Goal: Task Accomplishment & Management: Manage account settings

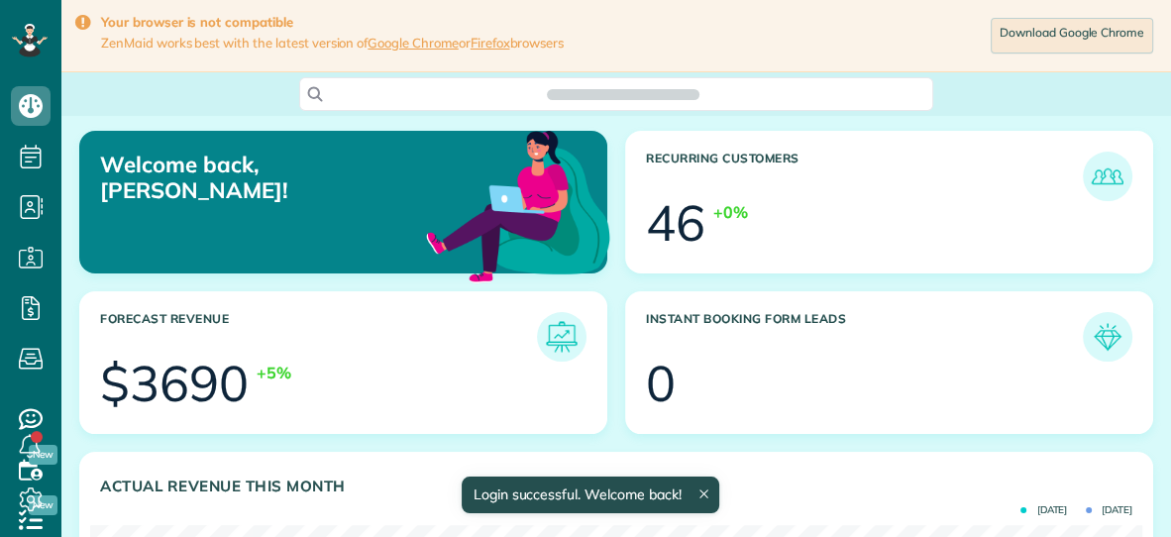
scroll to position [467, 1051]
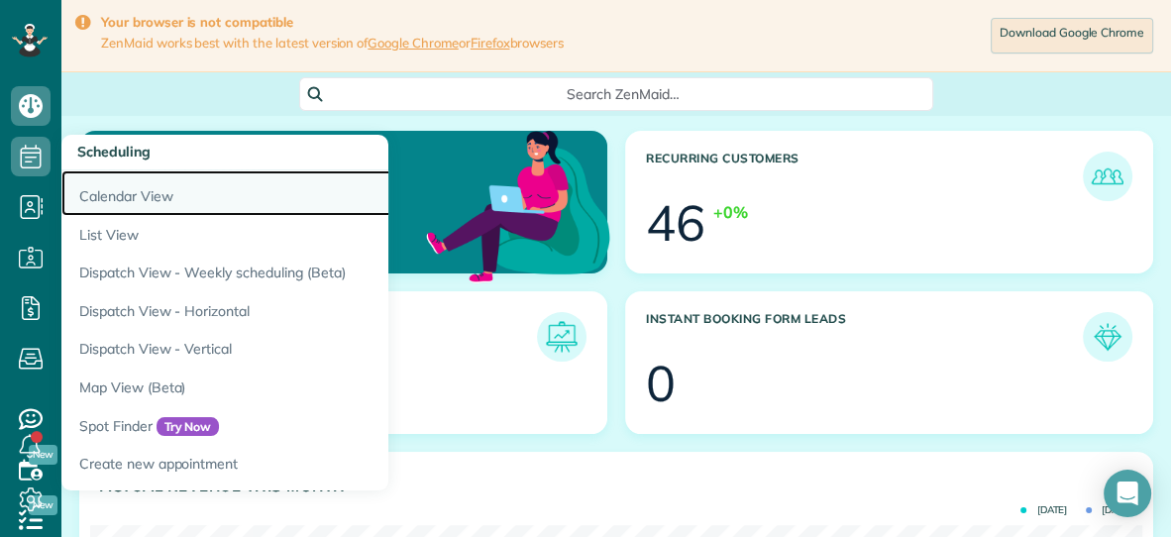
click at [95, 200] on link "Calendar View" at bounding box center [308, 193] width 495 height 46
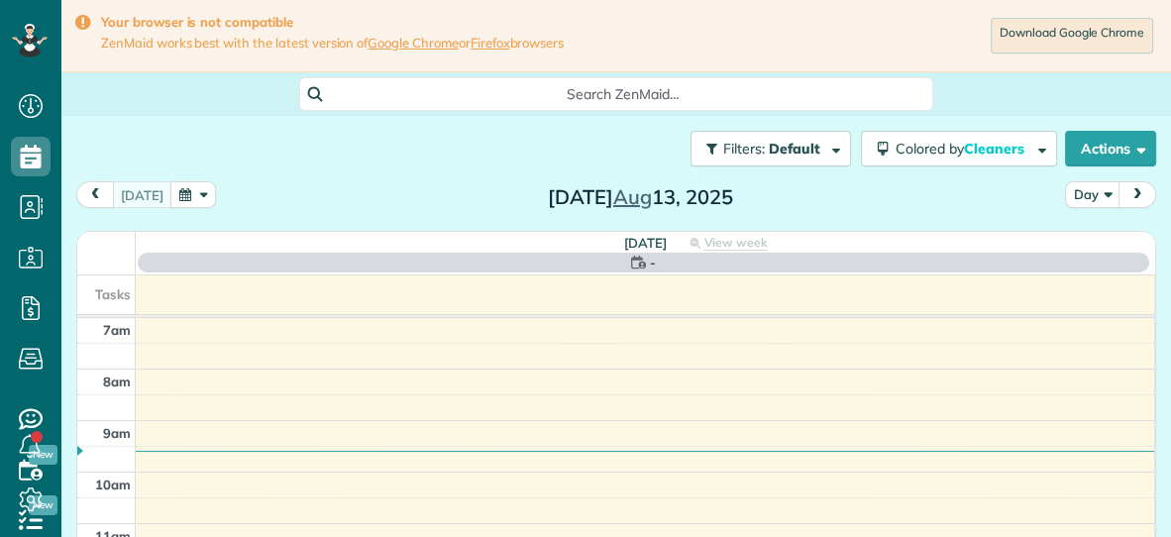
scroll to position [8, 8]
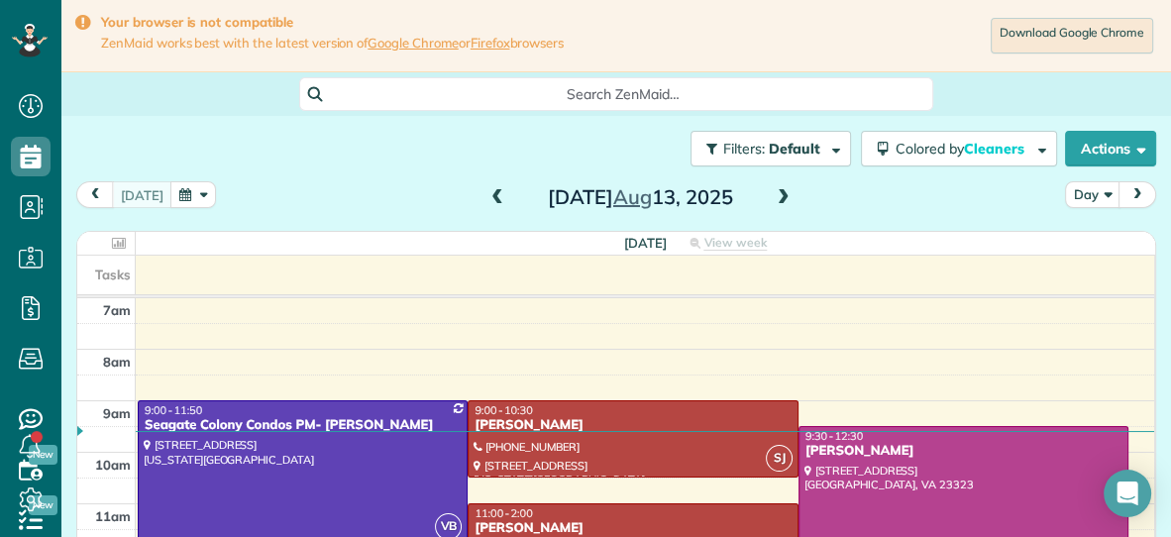
click at [177, 199] on button "button" at bounding box center [193, 194] width 46 height 27
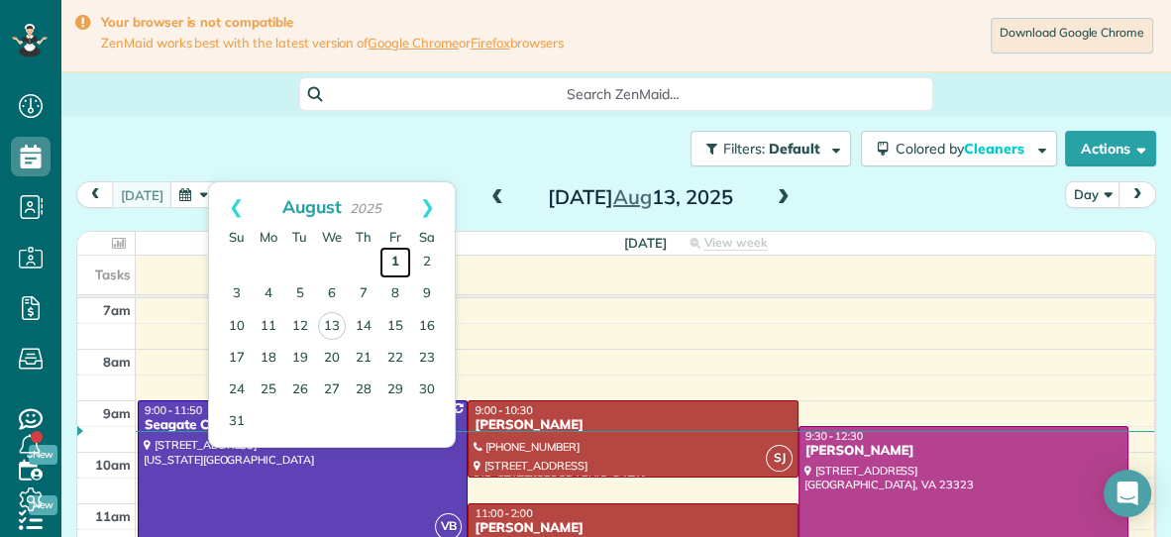
click at [394, 262] on link "1" at bounding box center [395, 263] width 32 height 32
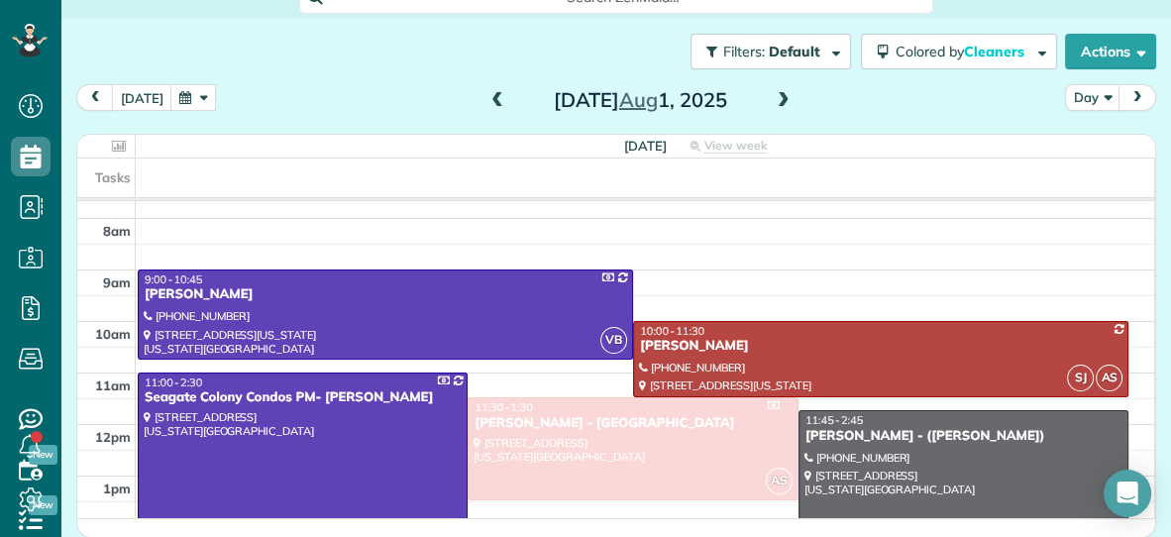
scroll to position [36, 0]
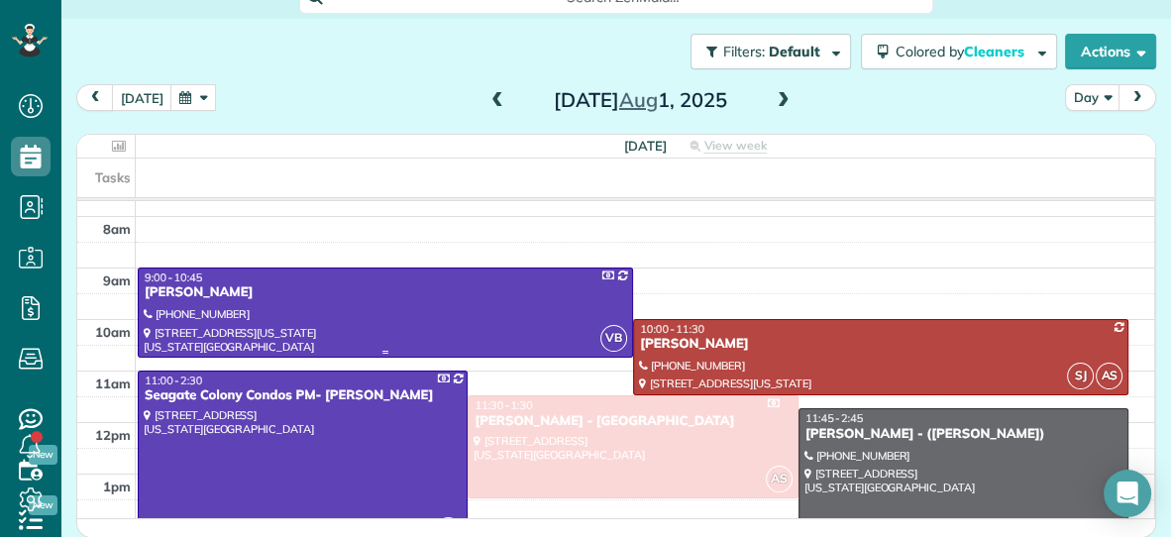
click at [404, 331] on div at bounding box center [385, 312] width 493 height 88
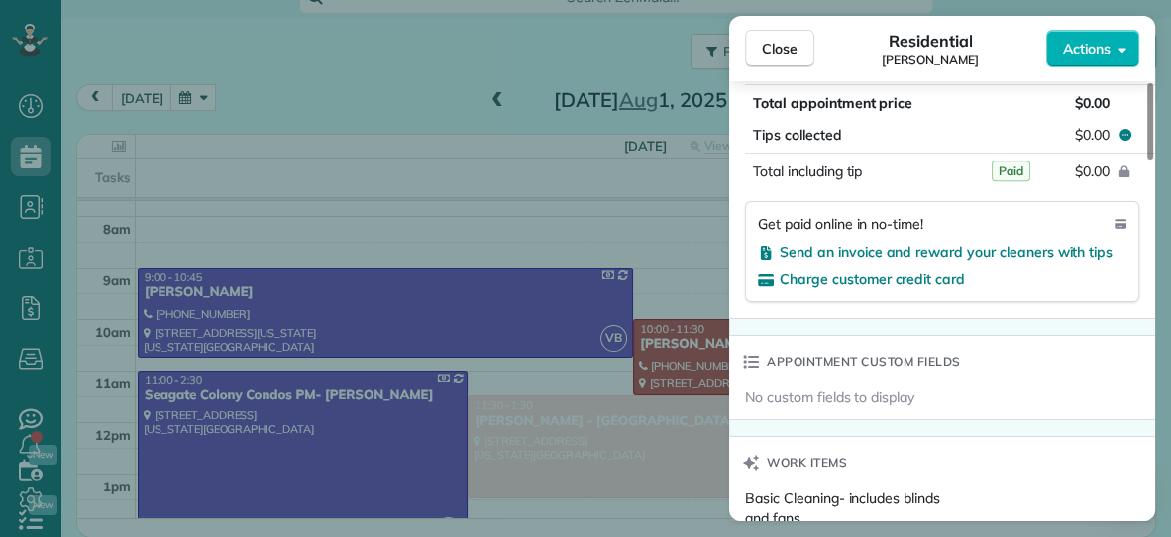
scroll to position [1251, 0]
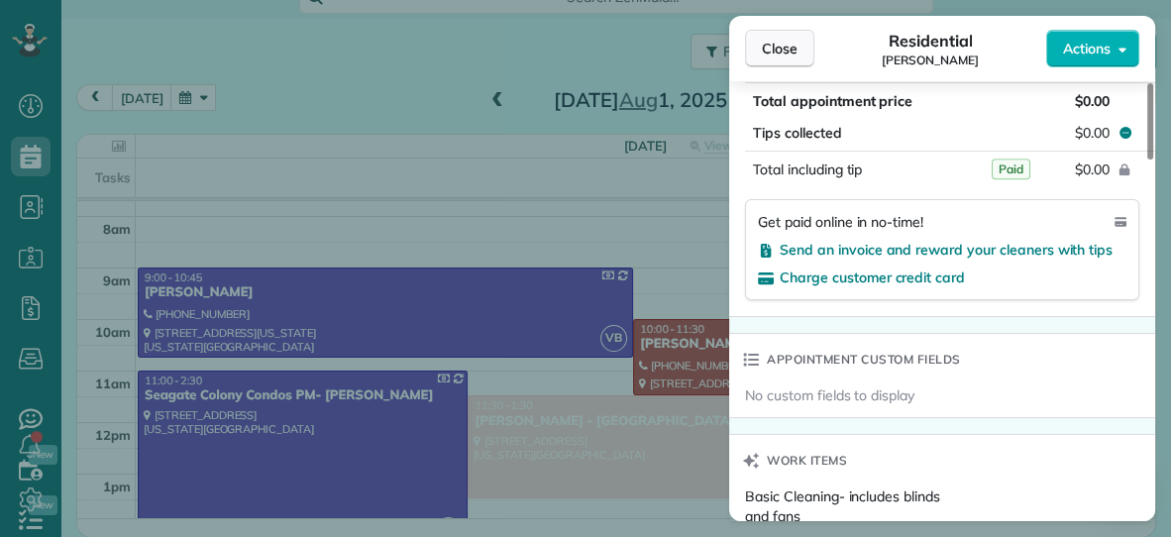
click at [764, 54] on span "Close" at bounding box center [780, 49] width 36 height 20
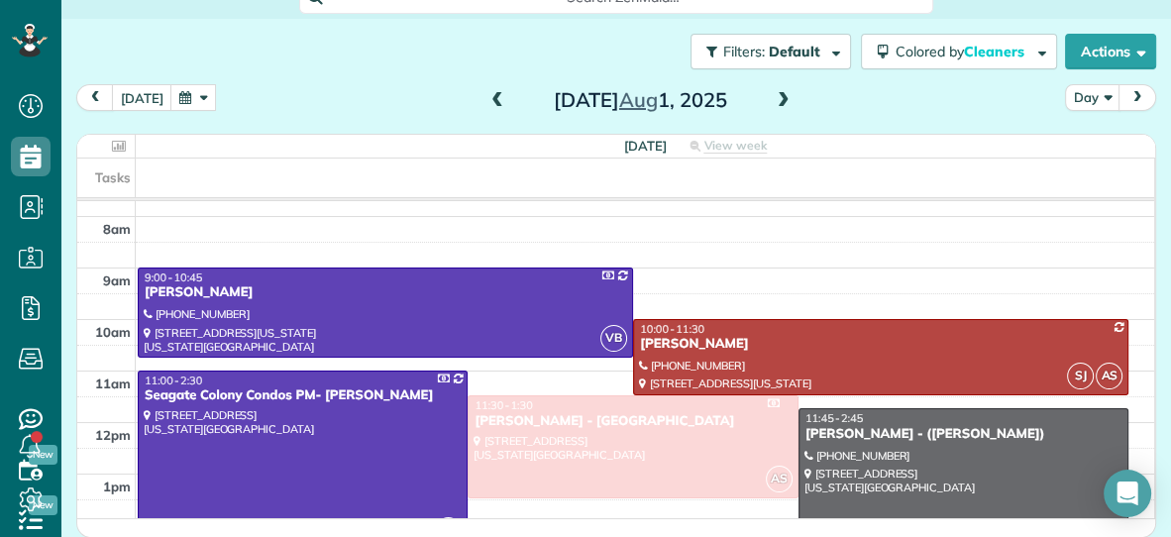
click at [781, 99] on span at bounding box center [784, 101] width 22 height 18
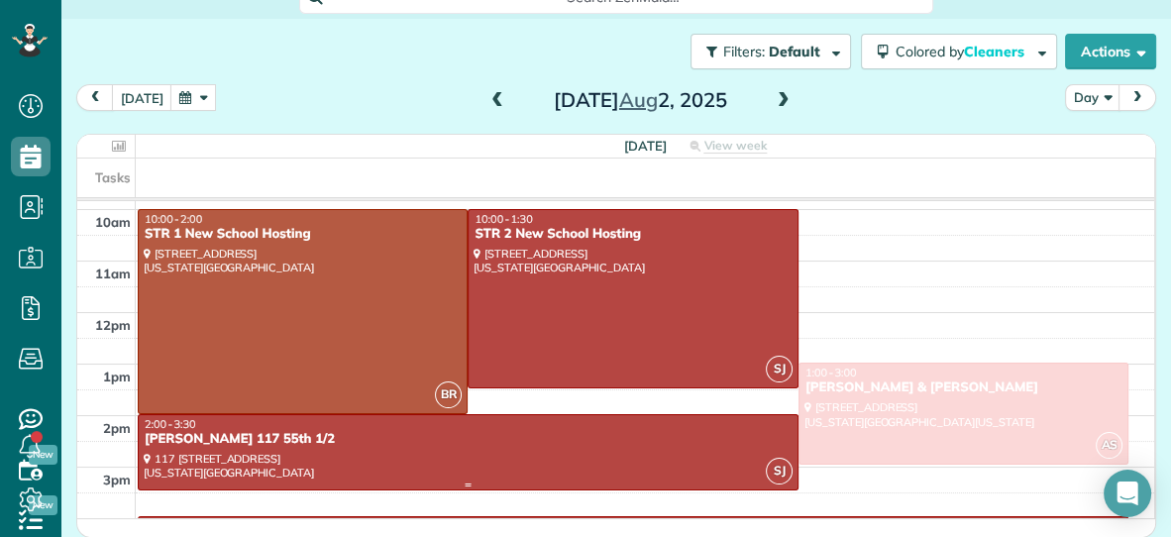
scroll to position [143, 0]
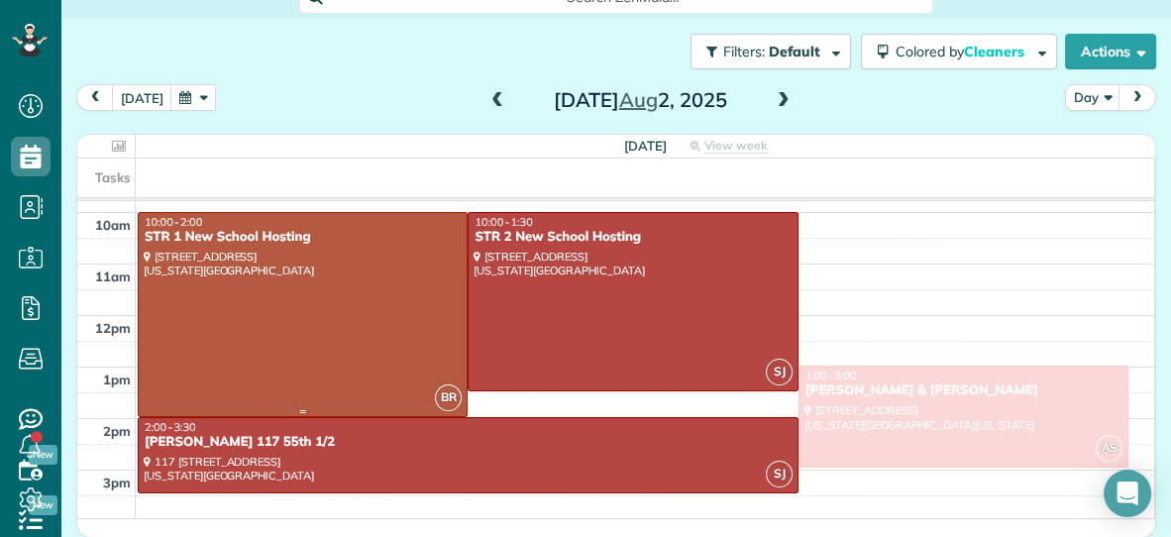
click at [424, 301] on div at bounding box center [303, 314] width 328 height 203
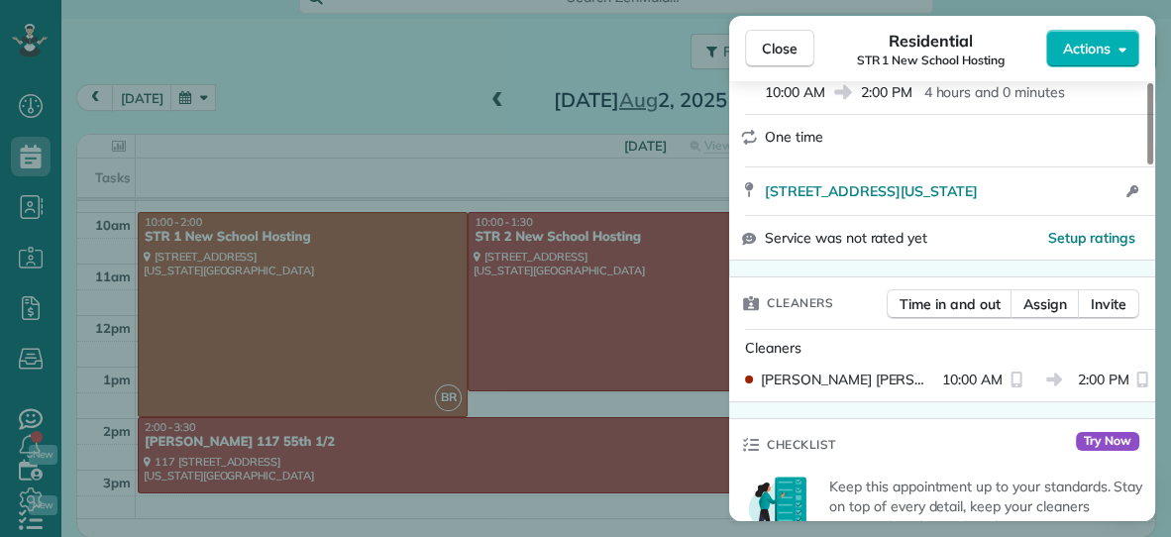
scroll to position [428, 0]
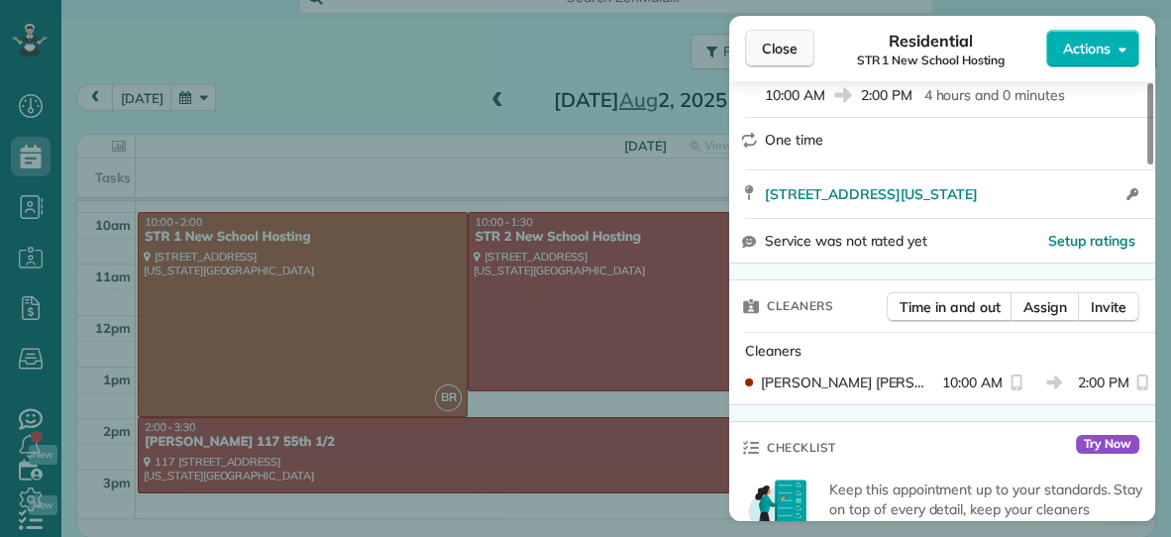
click at [787, 46] on span "Close" at bounding box center [780, 49] width 36 height 20
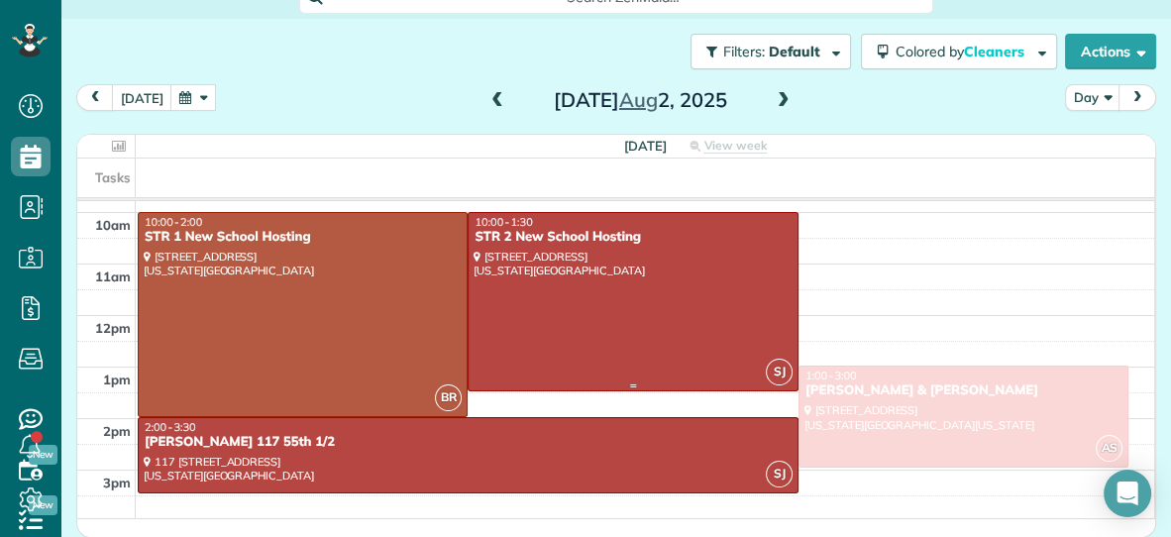
click at [685, 315] on div at bounding box center [633, 301] width 328 height 177
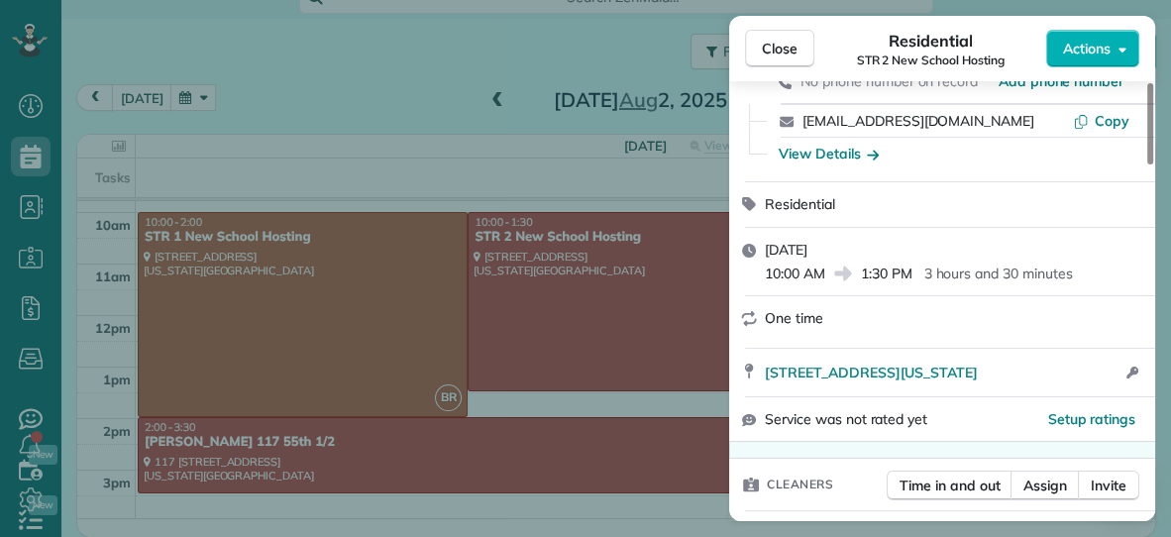
scroll to position [227, 0]
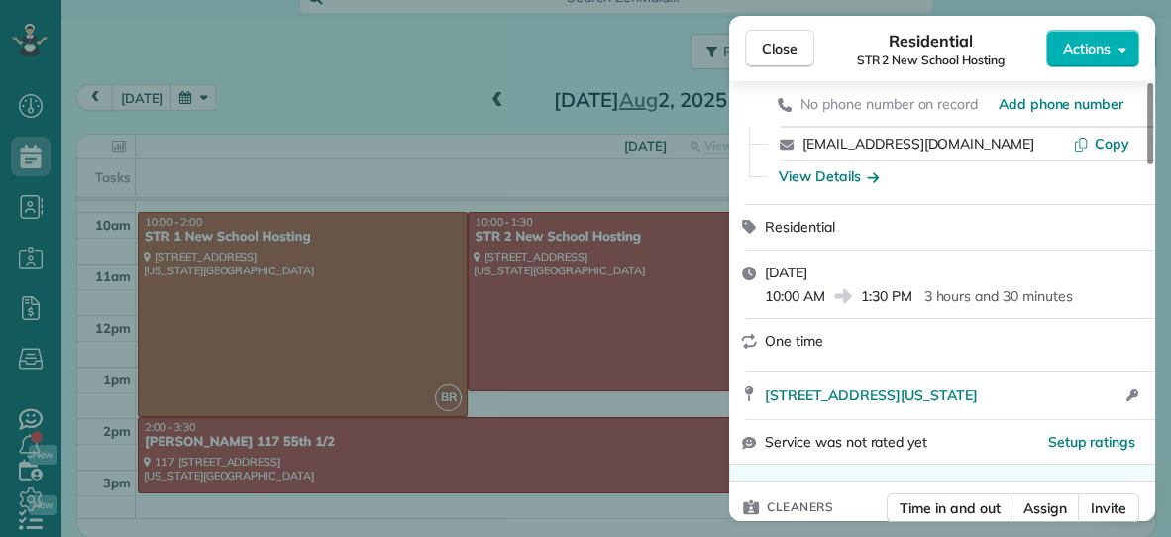
click at [552, 446] on div "Close Residential STR 2 New School Hosting Actions This appointment is linked t…" at bounding box center [585, 268] width 1171 height 537
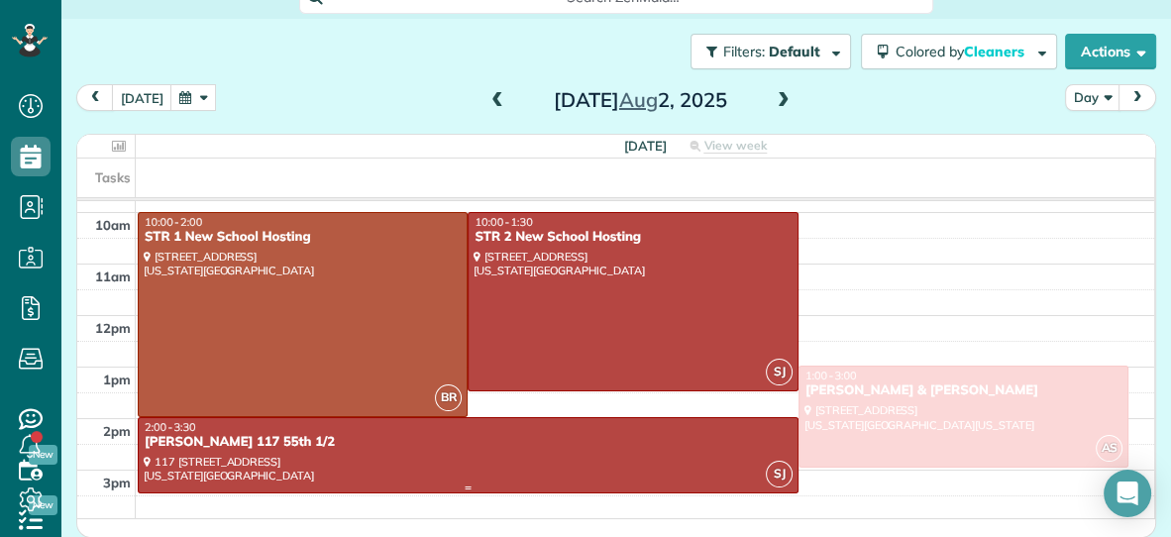
click at [552, 446] on div "[PERSON_NAME] 117 55th 1/2" at bounding box center [468, 442] width 649 height 17
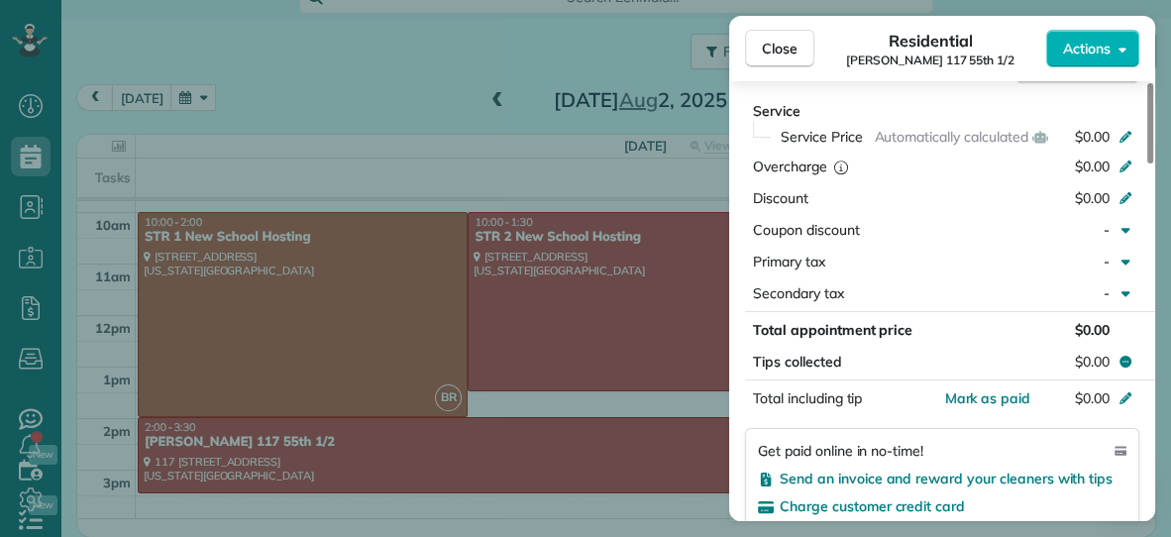
scroll to position [1092, 0]
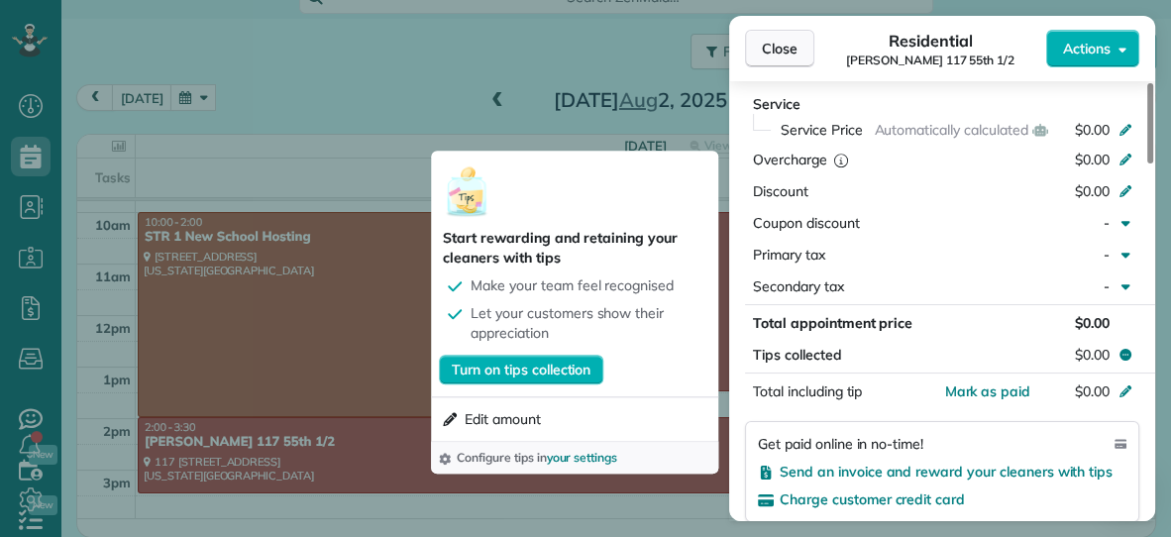
click at [775, 53] on span "Close" at bounding box center [780, 49] width 36 height 20
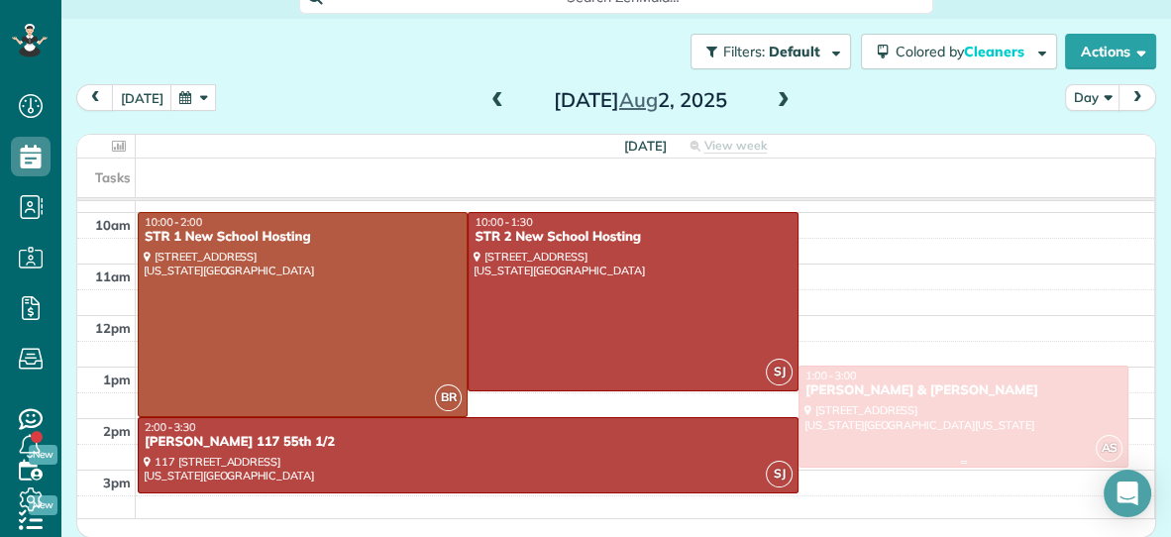
click at [889, 434] on div at bounding box center [963, 417] width 328 height 100
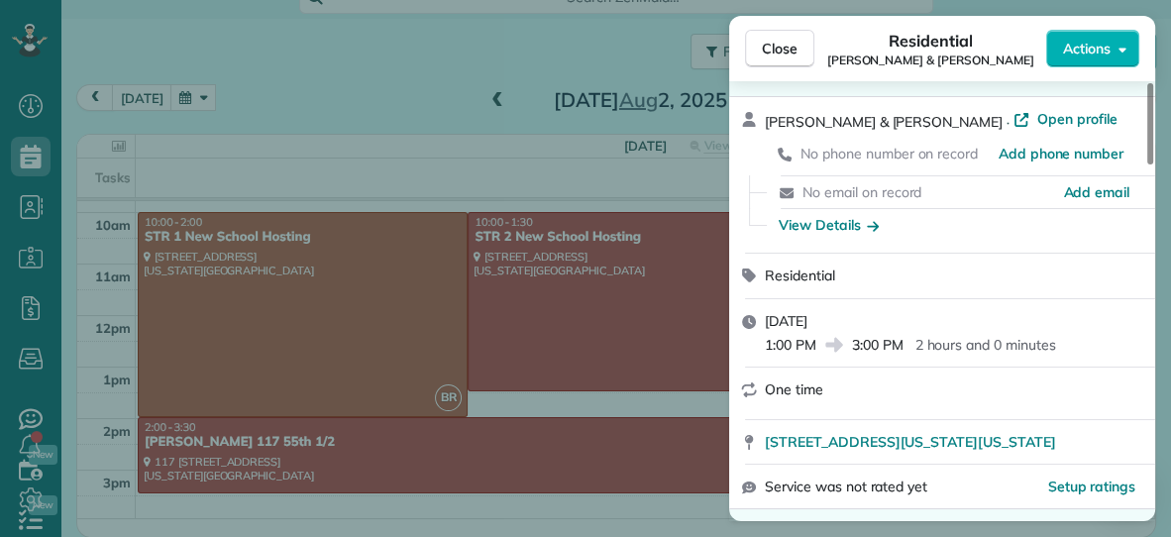
scroll to position [127, 0]
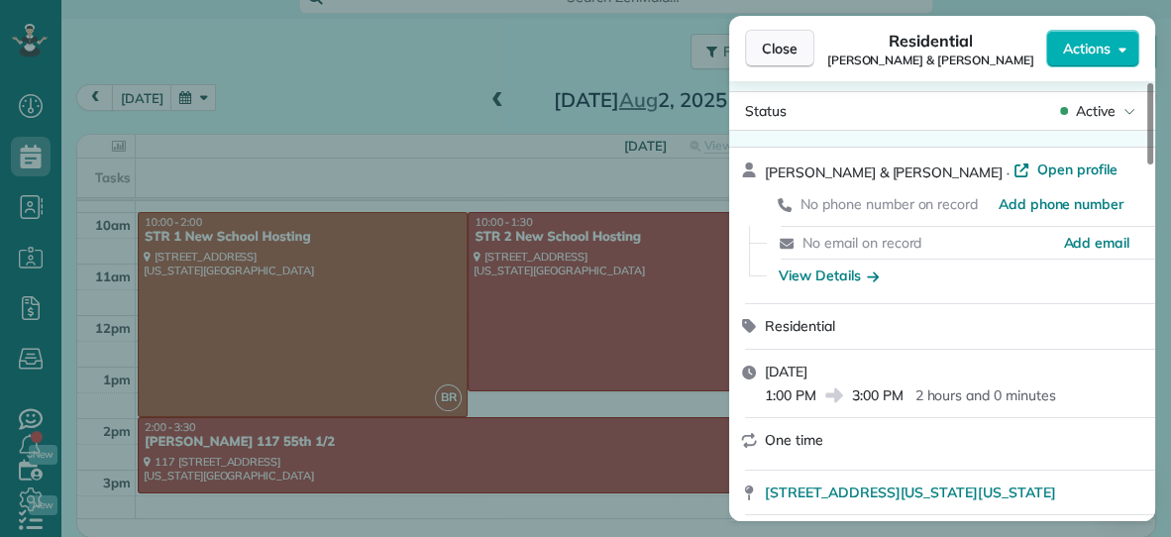
click at [788, 53] on span "Close" at bounding box center [780, 49] width 36 height 20
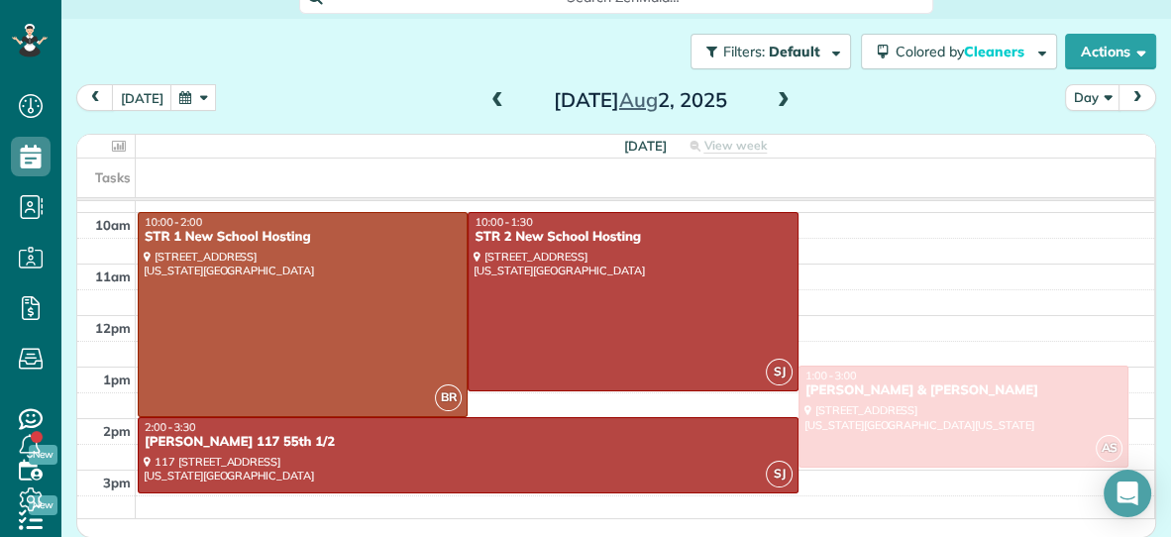
click at [778, 97] on span at bounding box center [784, 101] width 22 height 18
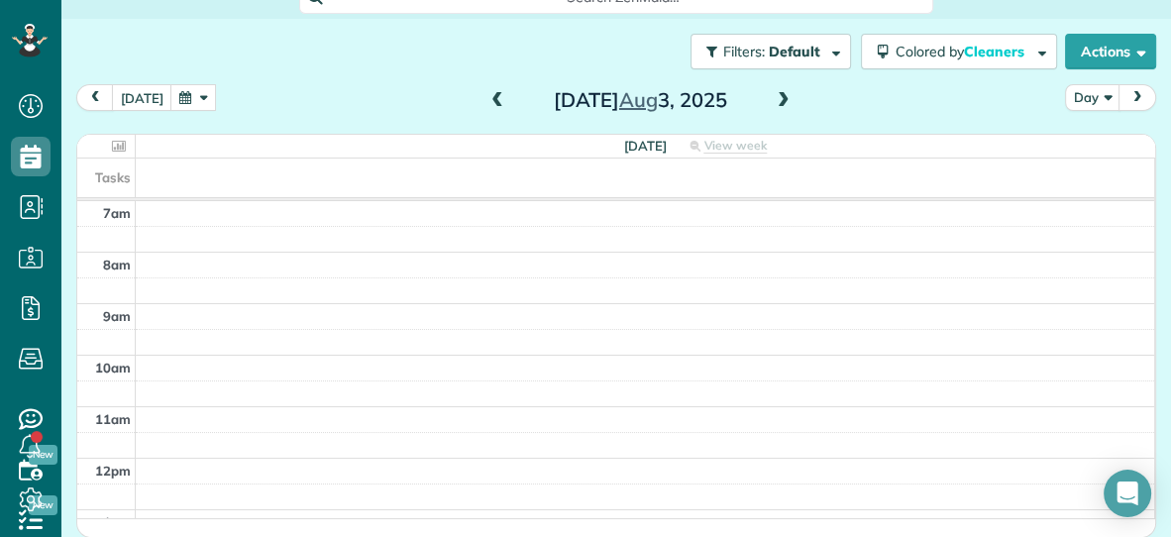
click at [778, 97] on span at bounding box center [784, 101] width 22 height 18
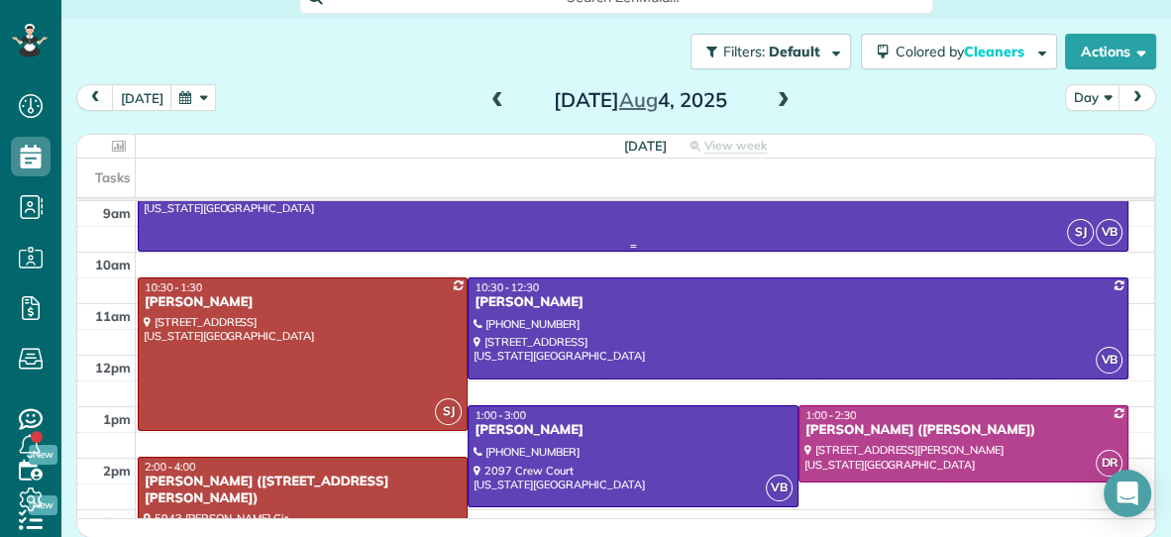
scroll to position [106, 0]
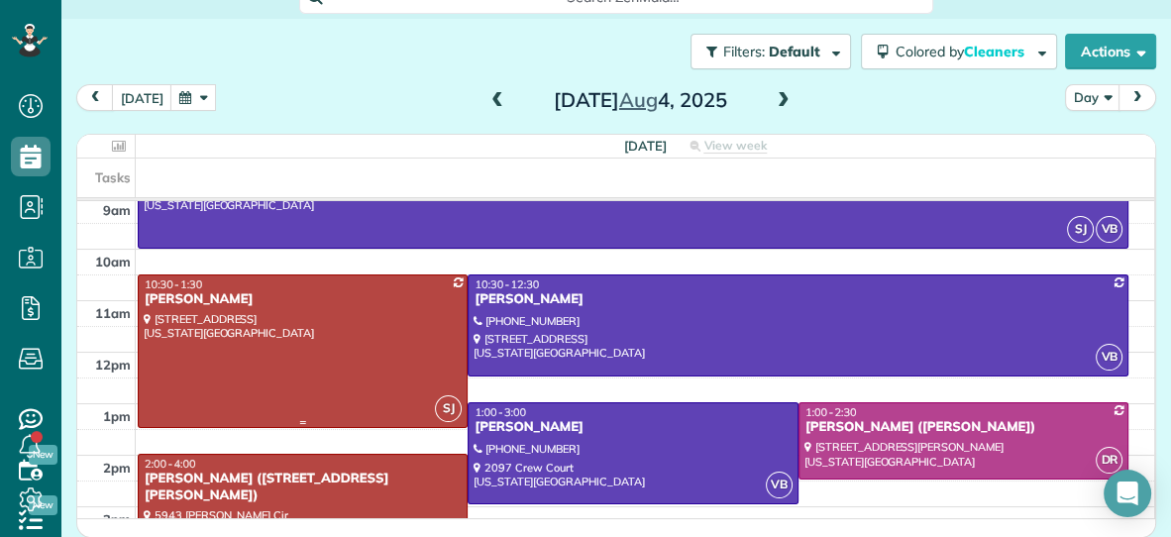
click at [369, 357] on div at bounding box center [303, 351] width 328 height 152
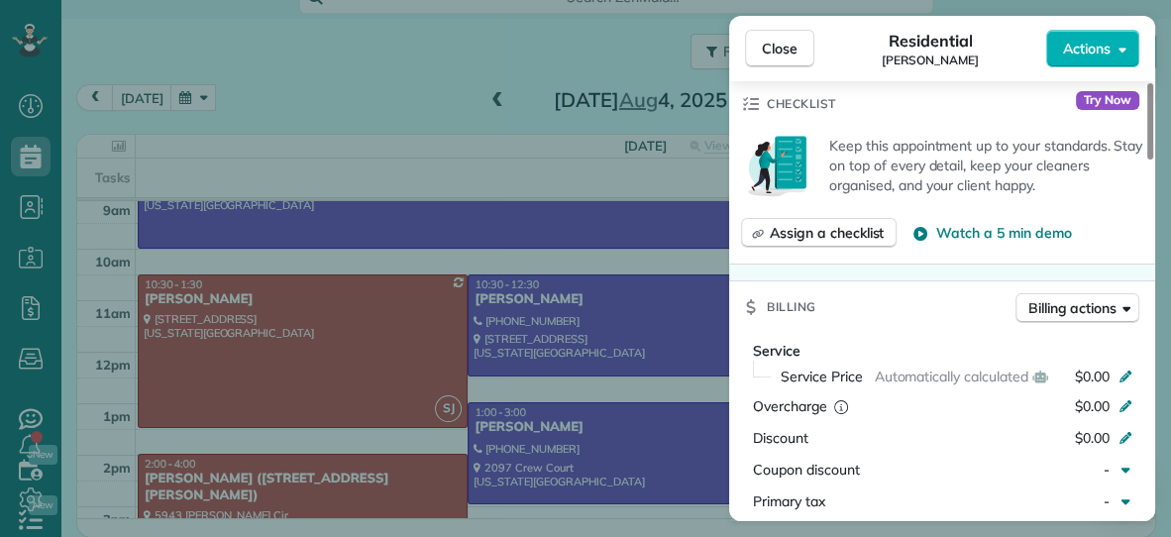
scroll to position [784, 0]
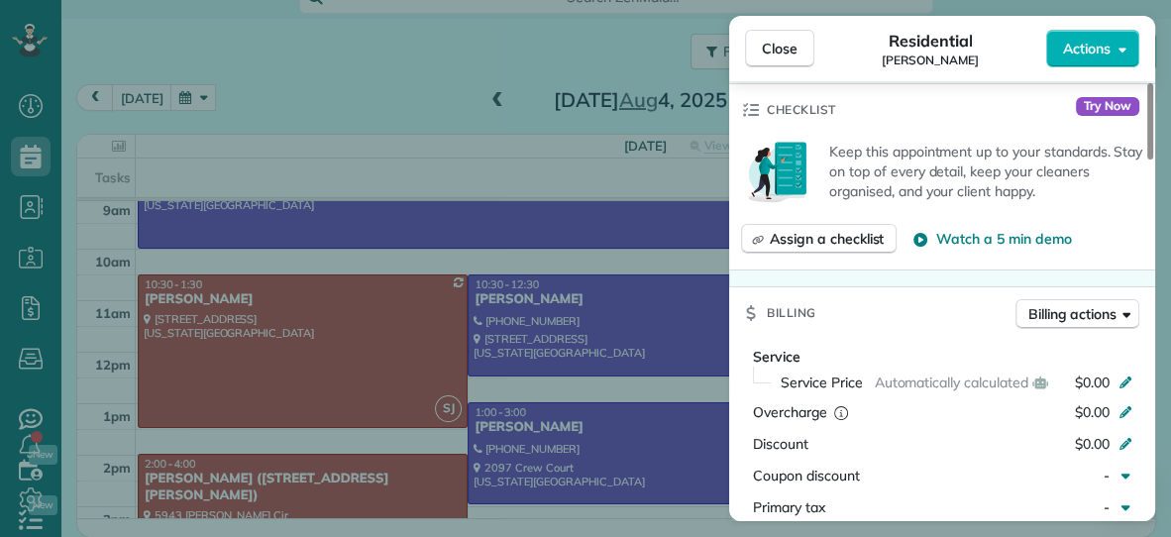
click at [680, 354] on div "Close Residential [PERSON_NAME] Actions This appointment is linked to Payroll I…" at bounding box center [585, 268] width 1171 height 537
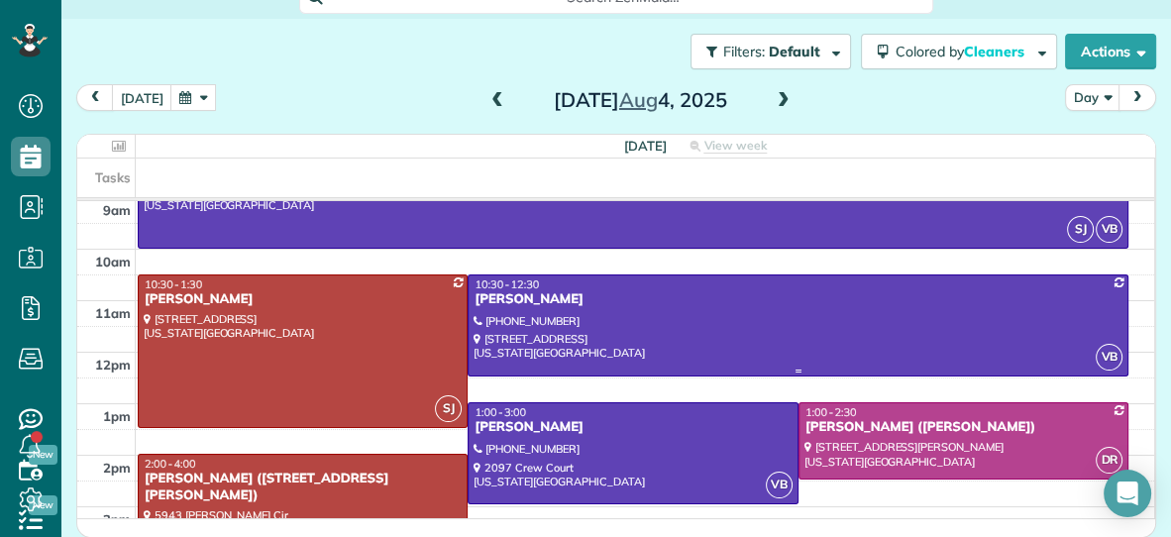
click at [680, 354] on div at bounding box center [798, 325] width 659 height 100
click at [0, 0] on div at bounding box center [0, 0] width 0 height 0
click at [680, 354] on div at bounding box center [798, 325] width 659 height 100
click at [0, 0] on div at bounding box center [0, 0] width 0 height 0
click at [680, 354] on div at bounding box center [798, 325] width 659 height 100
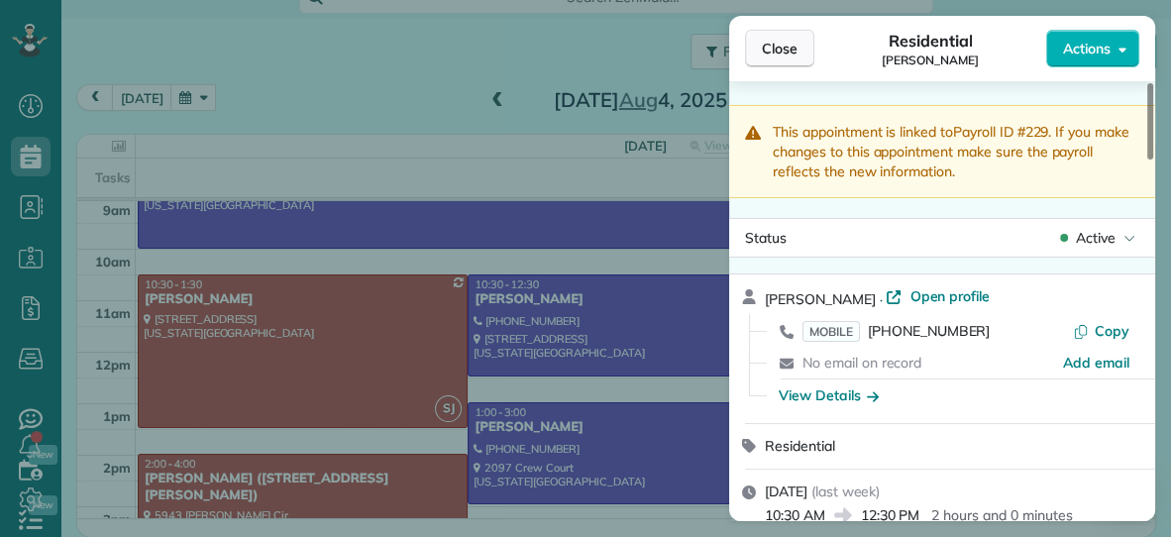
click at [788, 51] on span "Close" at bounding box center [780, 49] width 36 height 20
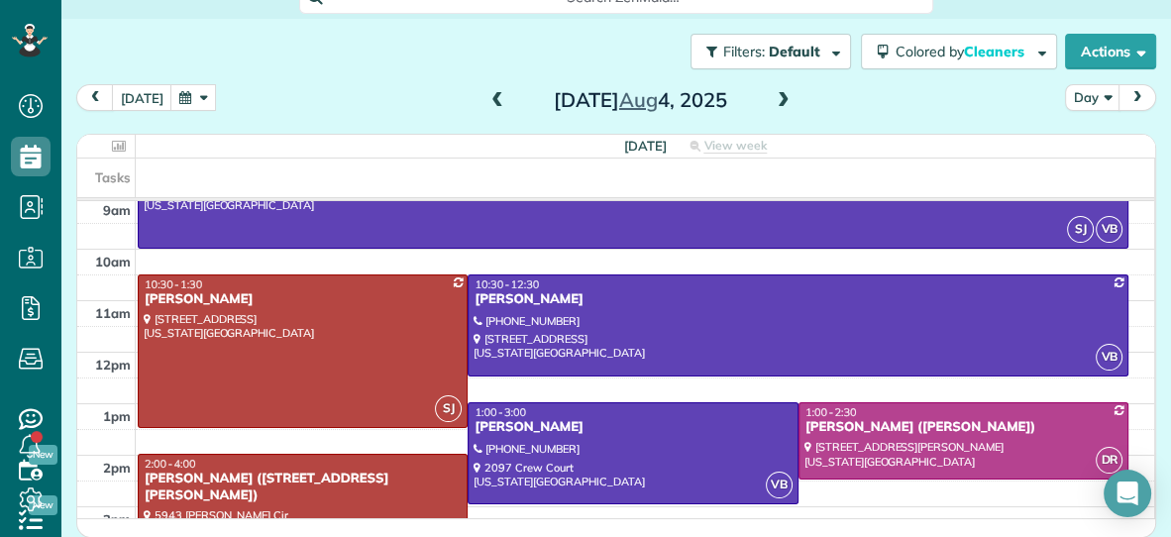
click at [497, 94] on span at bounding box center [497, 101] width 22 height 18
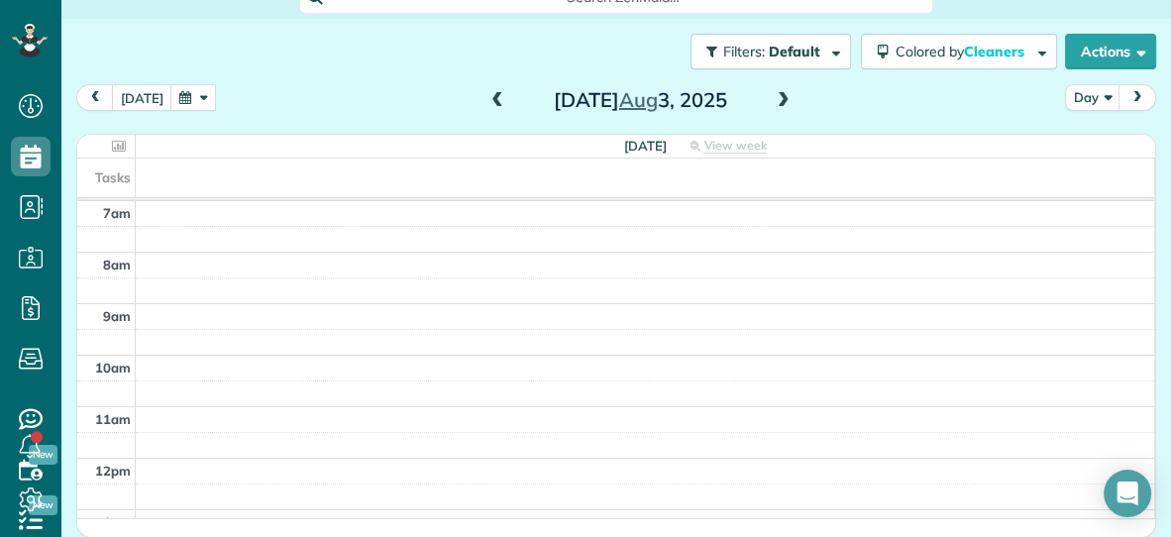
click at [496, 95] on span at bounding box center [497, 101] width 22 height 18
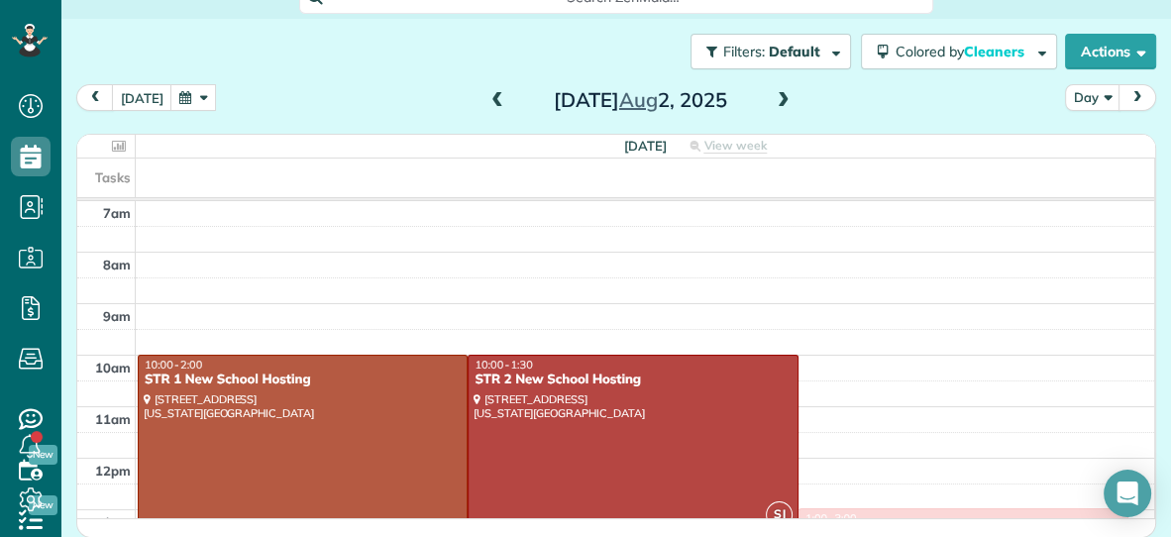
click at [186, 92] on button "button" at bounding box center [193, 97] width 46 height 27
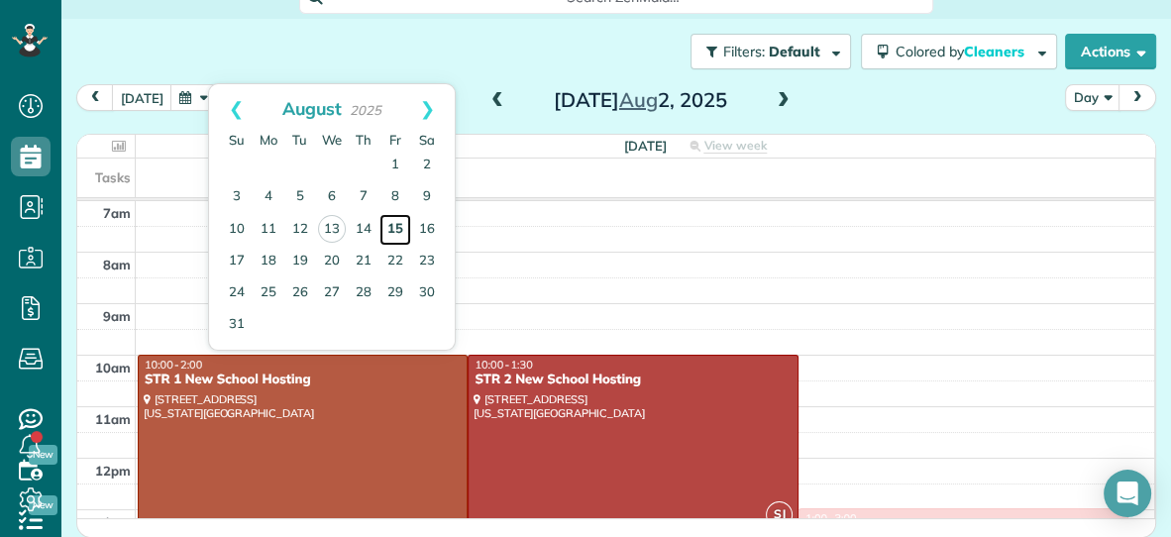
click at [401, 231] on link "15" at bounding box center [395, 230] width 32 height 32
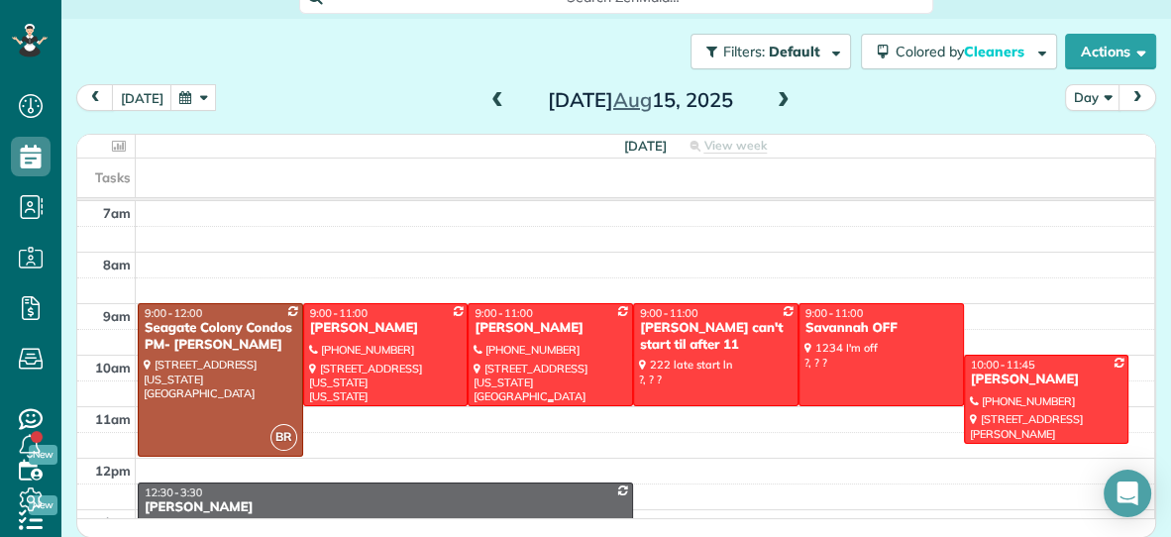
click at [566, 363] on div at bounding box center [550, 354] width 163 height 100
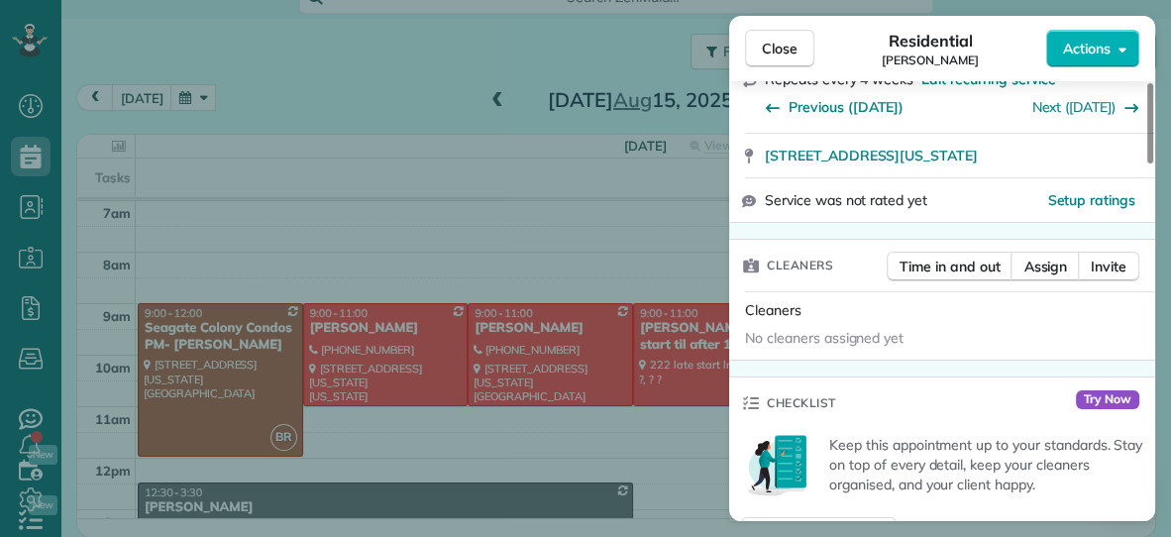
scroll to position [367, 0]
click at [1086, 53] on span "Actions" at bounding box center [1087, 49] width 48 height 20
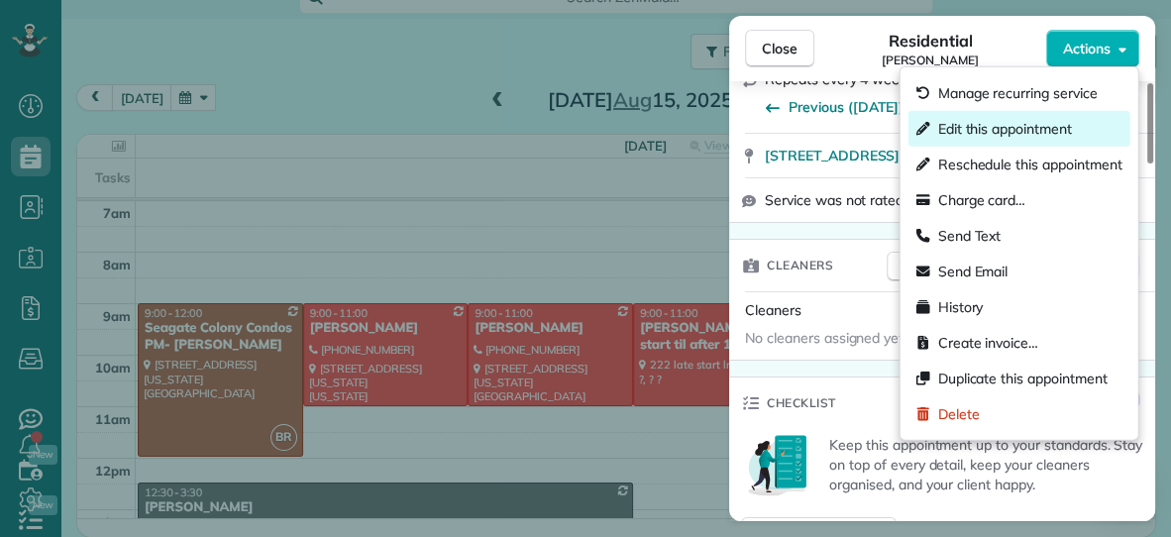
click at [1026, 126] on span "Edit this appointment" at bounding box center [1005, 129] width 134 height 20
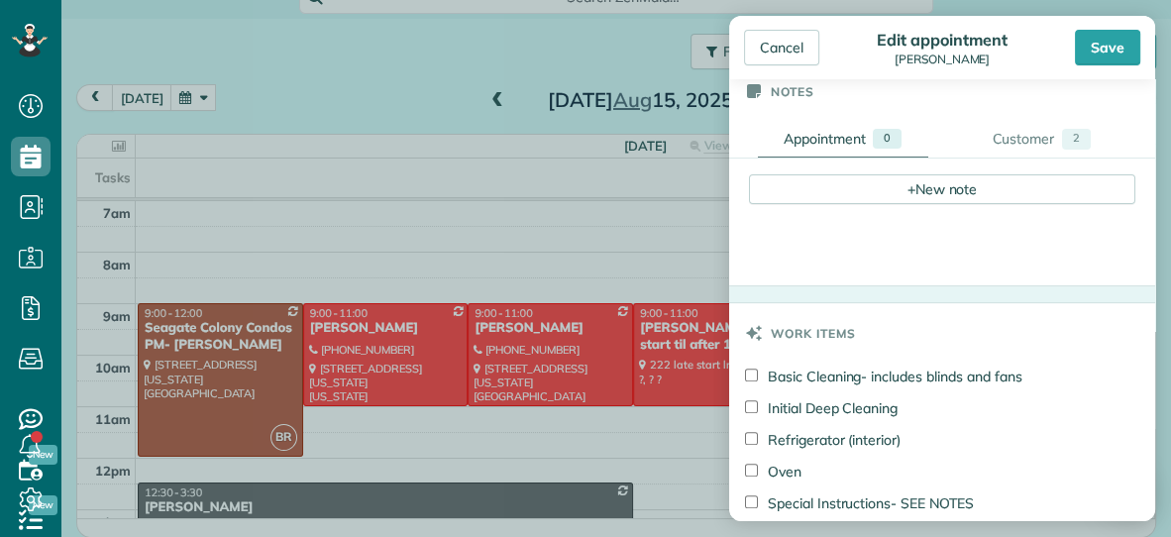
scroll to position [657, 0]
click at [894, 188] on div "+ New note" at bounding box center [942, 190] width 386 height 30
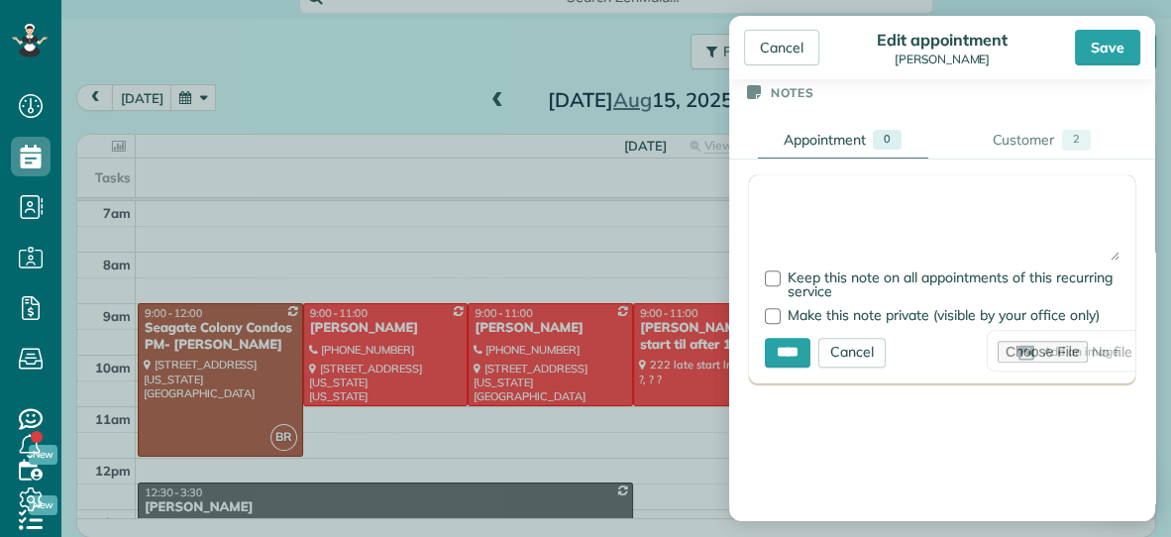
click at [842, 193] on textarea at bounding box center [942, 225] width 355 height 69
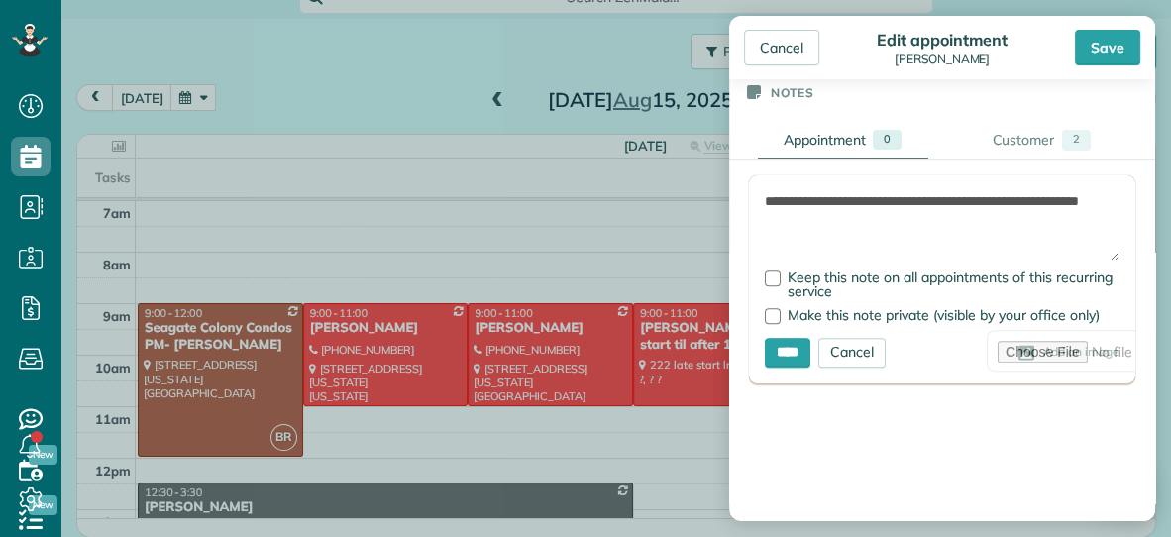
click at [991, 192] on textarea "**********" at bounding box center [942, 225] width 355 height 69
click at [968, 235] on textarea "**********" at bounding box center [942, 225] width 355 height 69
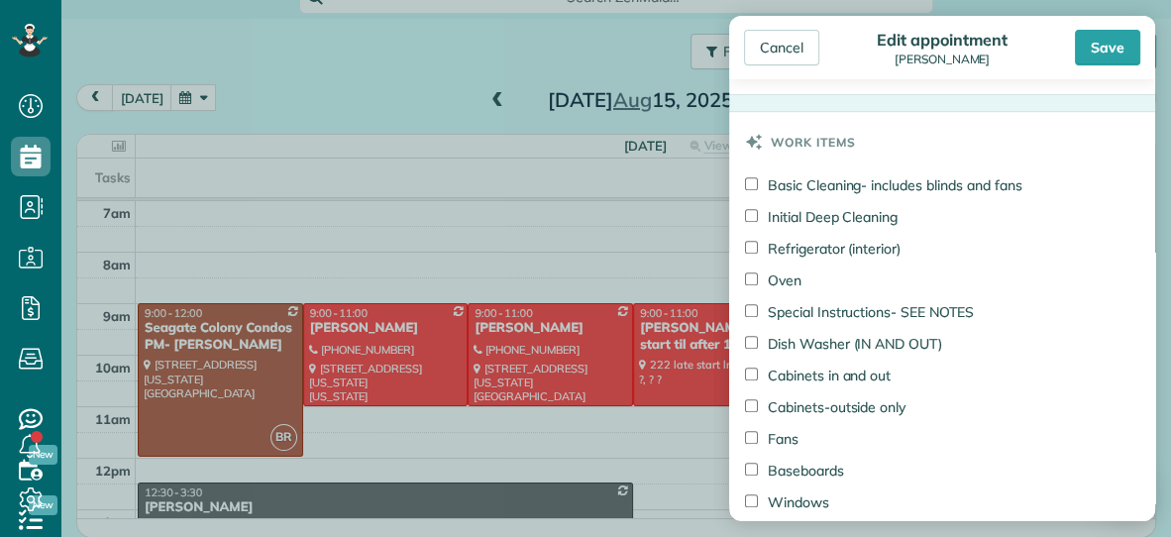
scroll to position [1244, 0]
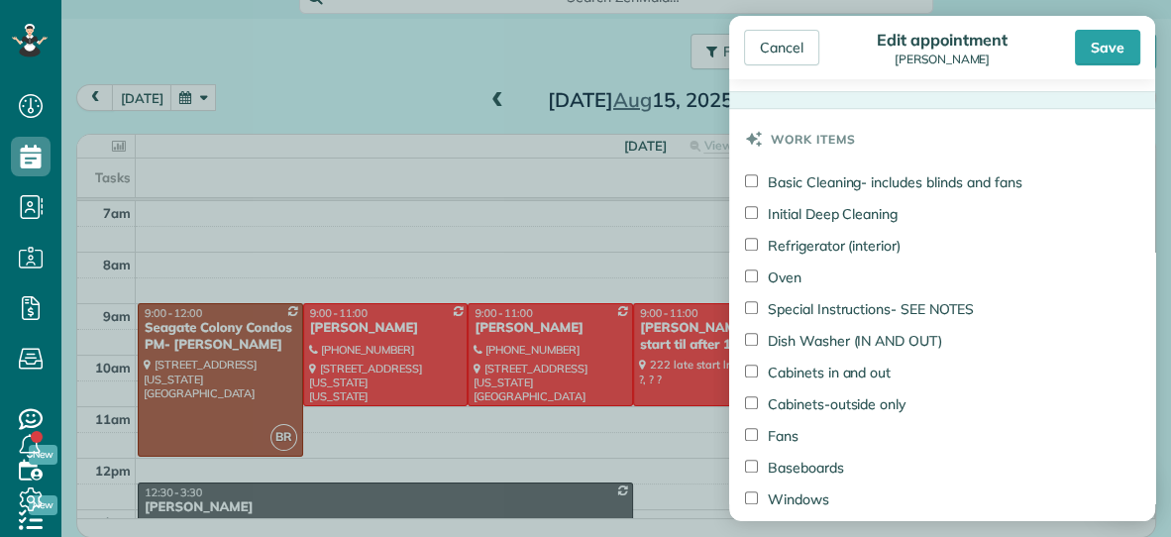
type textarea "**********"
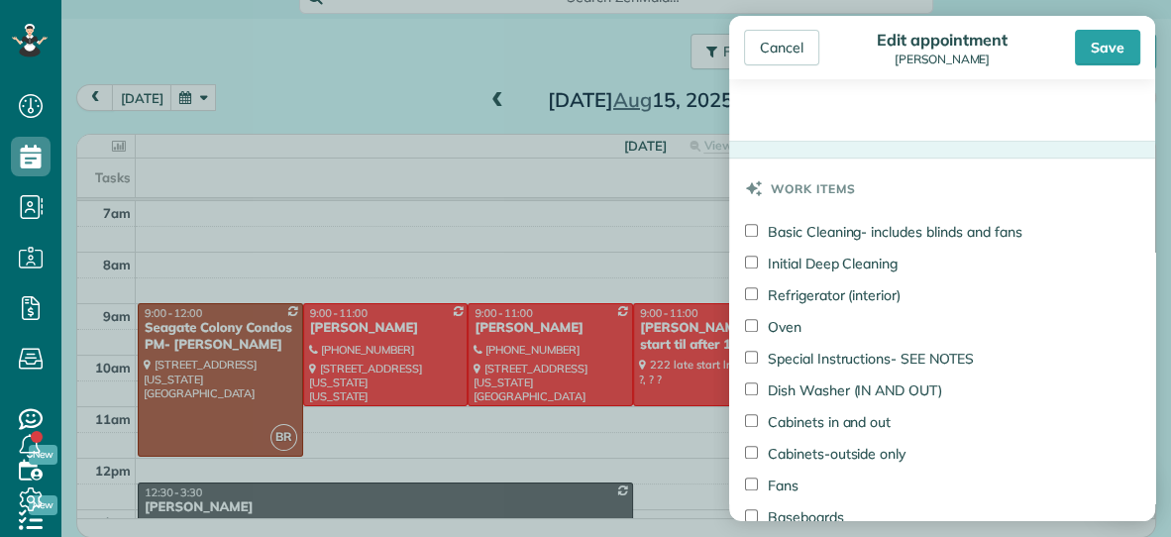
scroll to position [1201, 0]
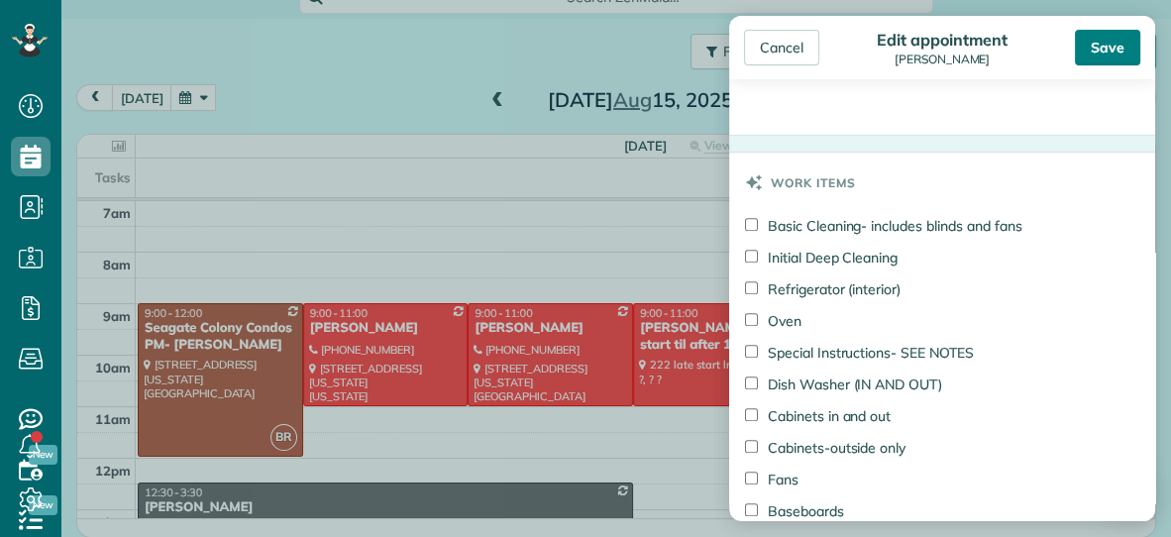
click at [1103, 53] on div "Save" at bounding box center [1107, 48] width 65 height 36
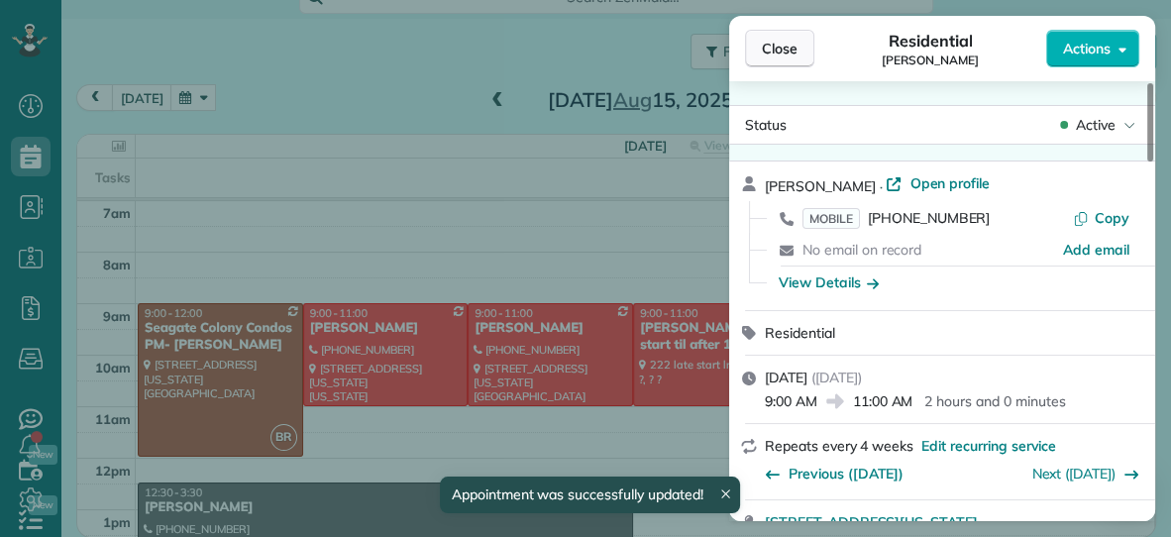
click at [770, 49] on span "Close" at bounding box center [780, 49] width 36 height 20
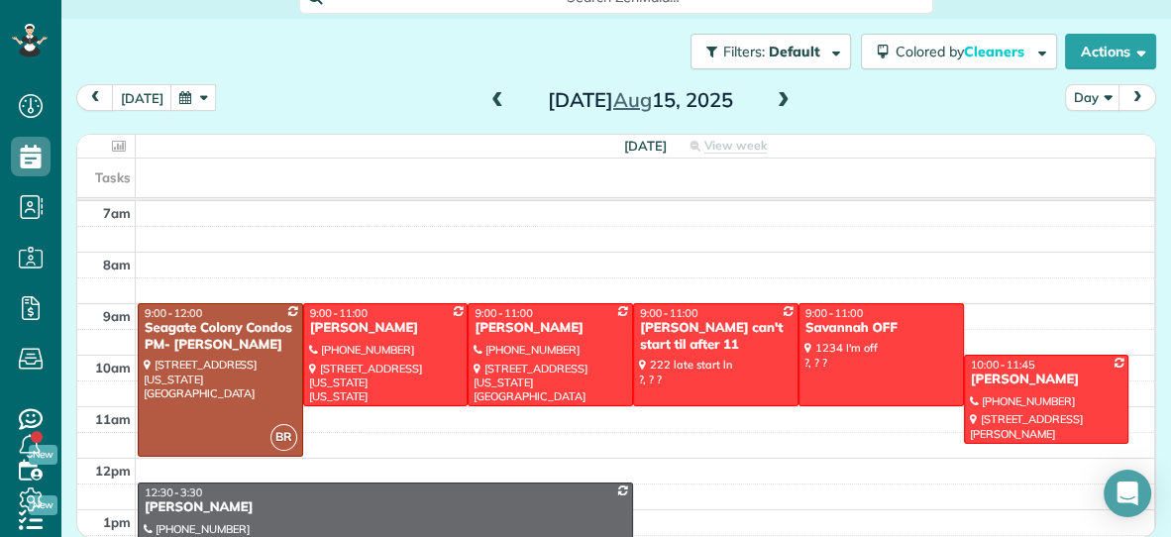
scroll to position [7, 0]
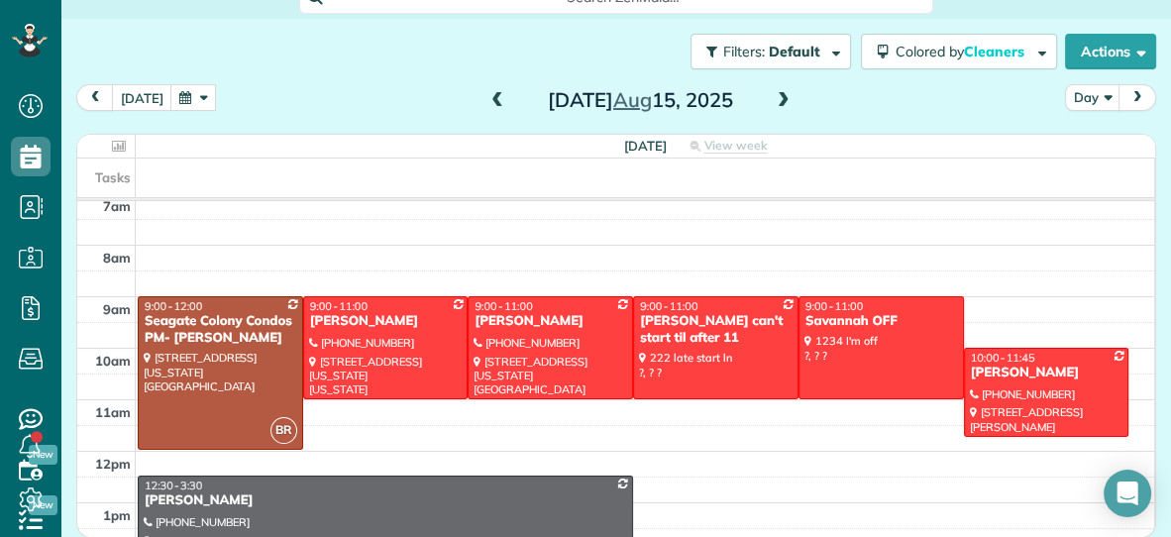
click at [781, 98] on span at bounding box center [784, 101] width 22 height 18
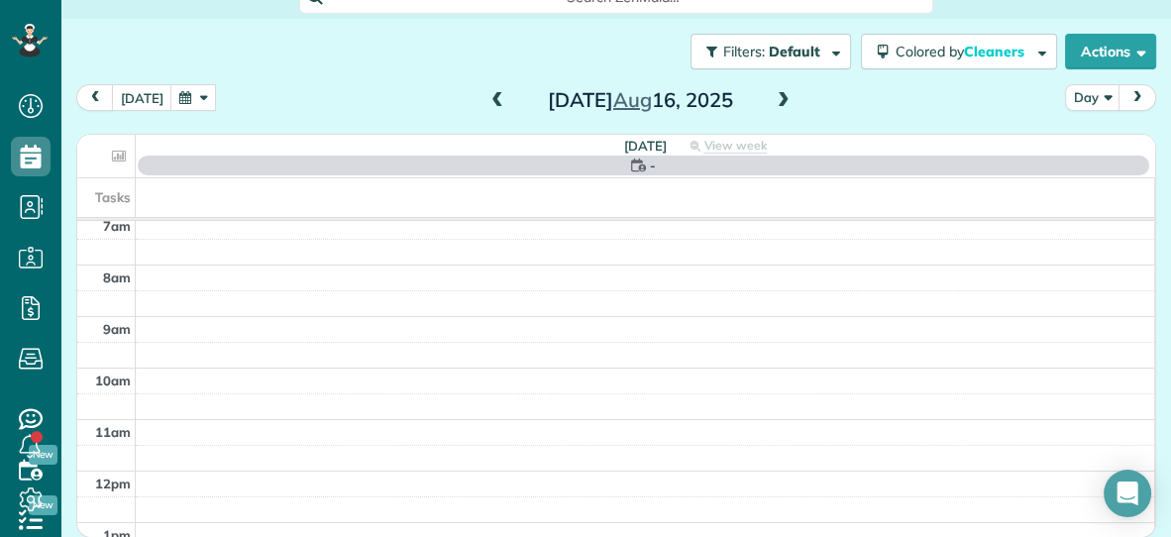
scroll to position [0, 0]
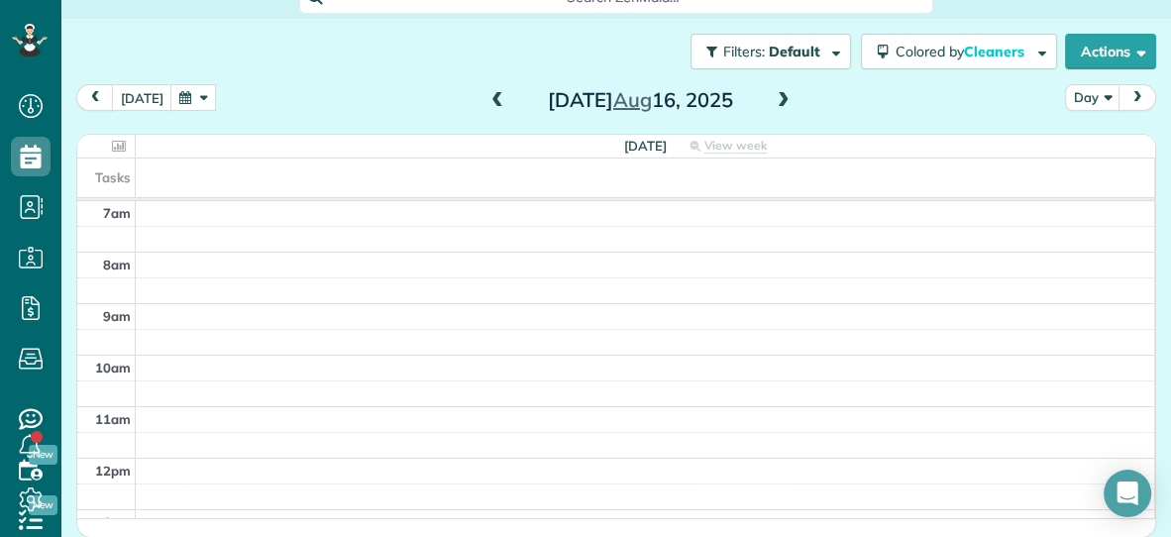
click at [781, 98] on span at bounding box center [784, 101] width 22 height 18
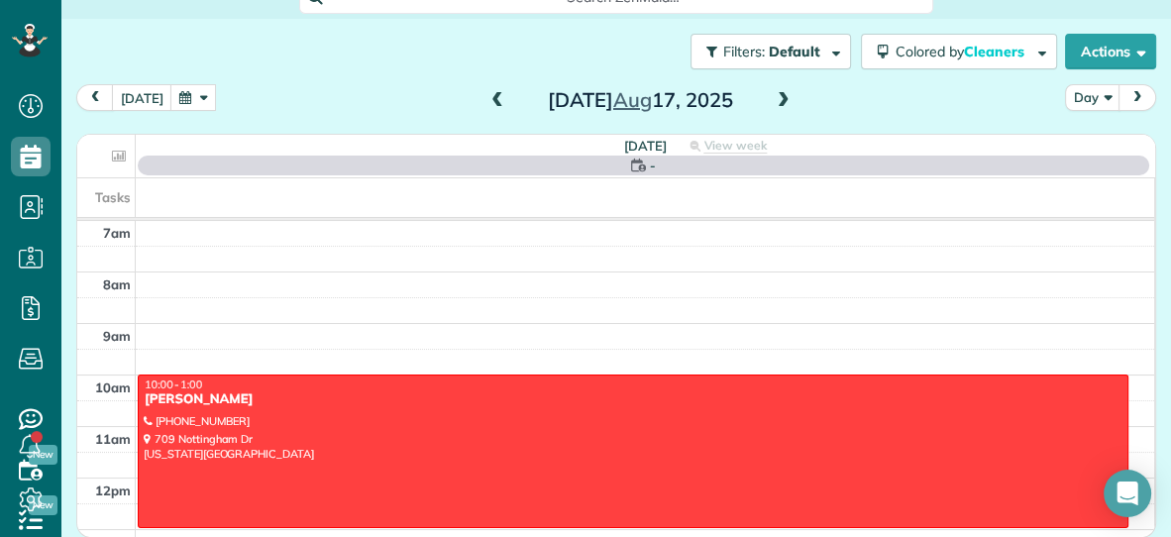
click at [781, 98] on span at bounding box center [784, 101] width 22 height 18
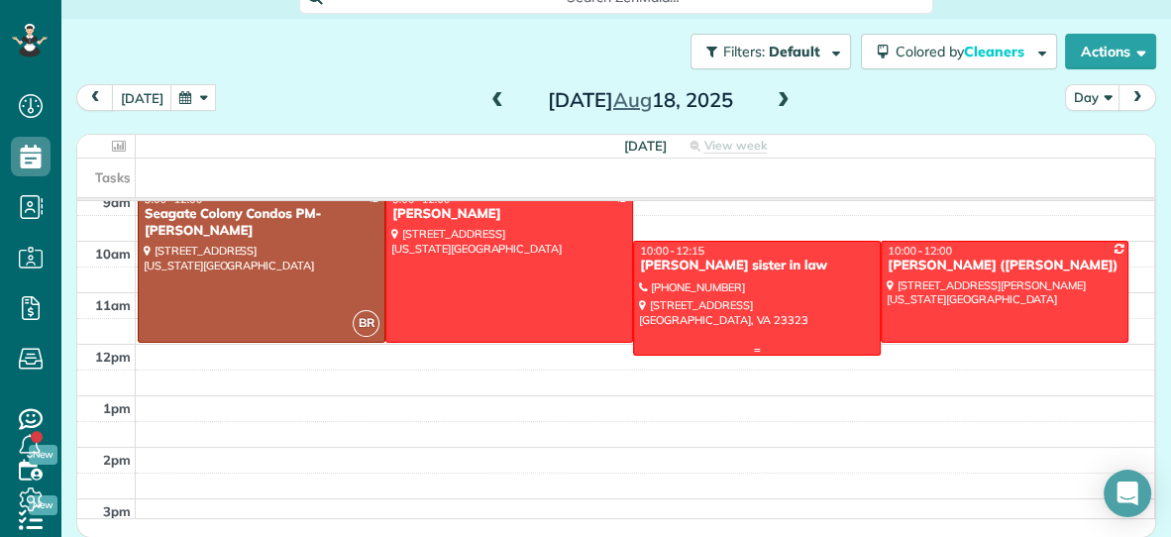
scroll to position [118, 0]
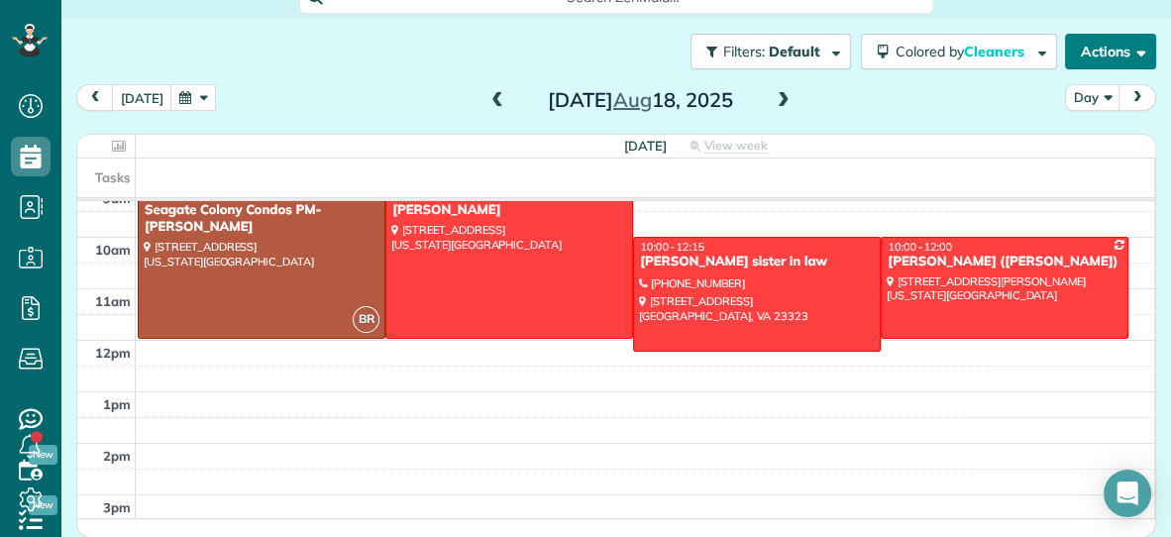
click at [1103, 44] on button "Actions" at bounding box center [1110, 52] width 91 height 36
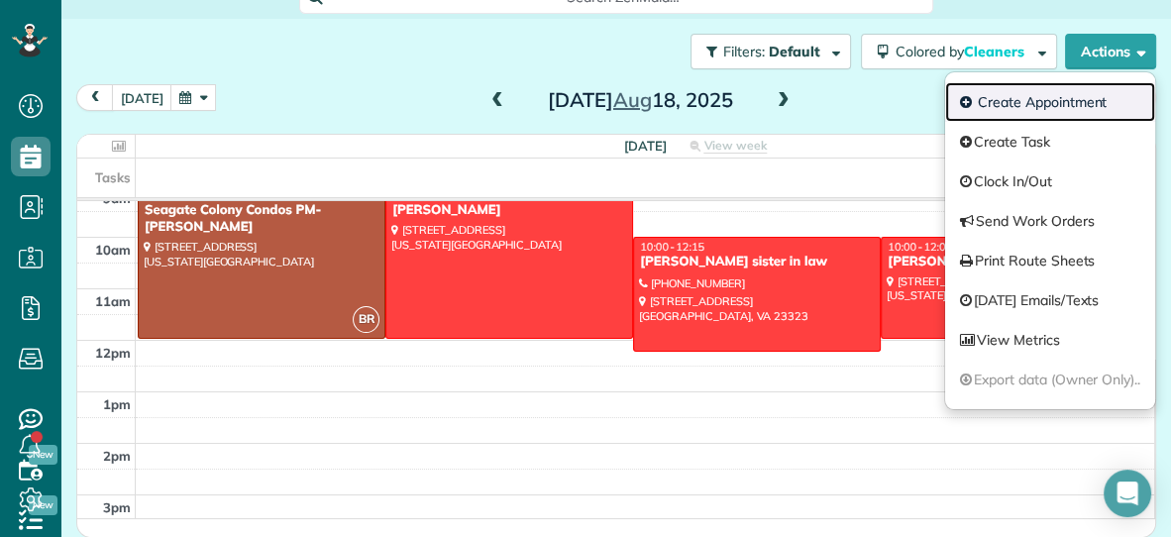
click at [1015, 98] on link "Create Appointment" at bounding box center [1050, 102] width 210 height 40
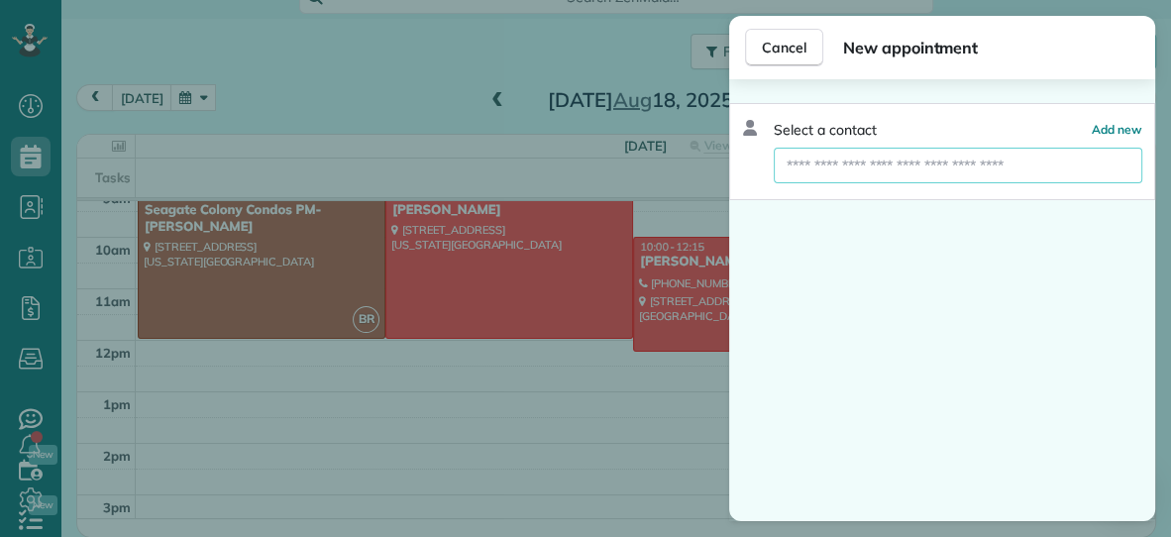
click at [922, 166] on input "text" at bounding box center [958, 166] width 368 height 36
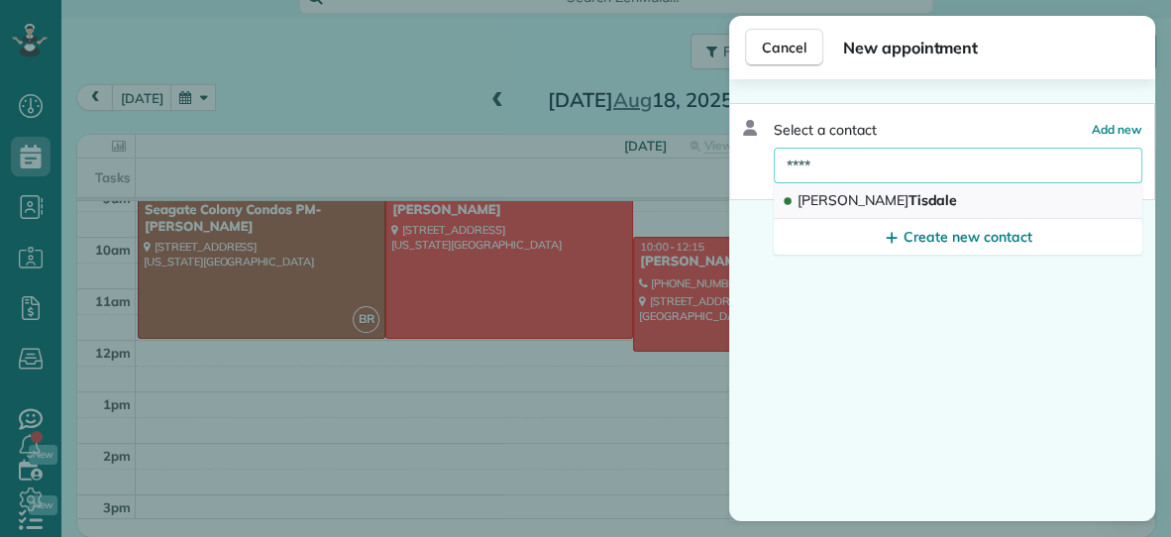
type input "****"
click at [893, 200] on button "[PERSON_NAME]" at bounding box center [958, 201] width 368 height 36
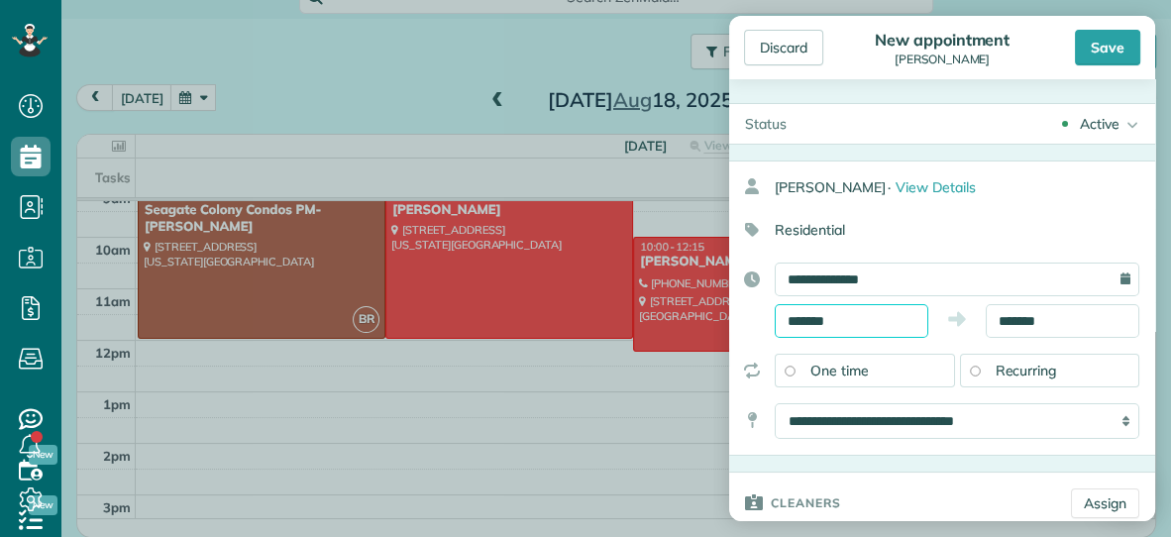
click at [879, 318] on input "*******" at bounding box center [852, 321] width 154 height 34
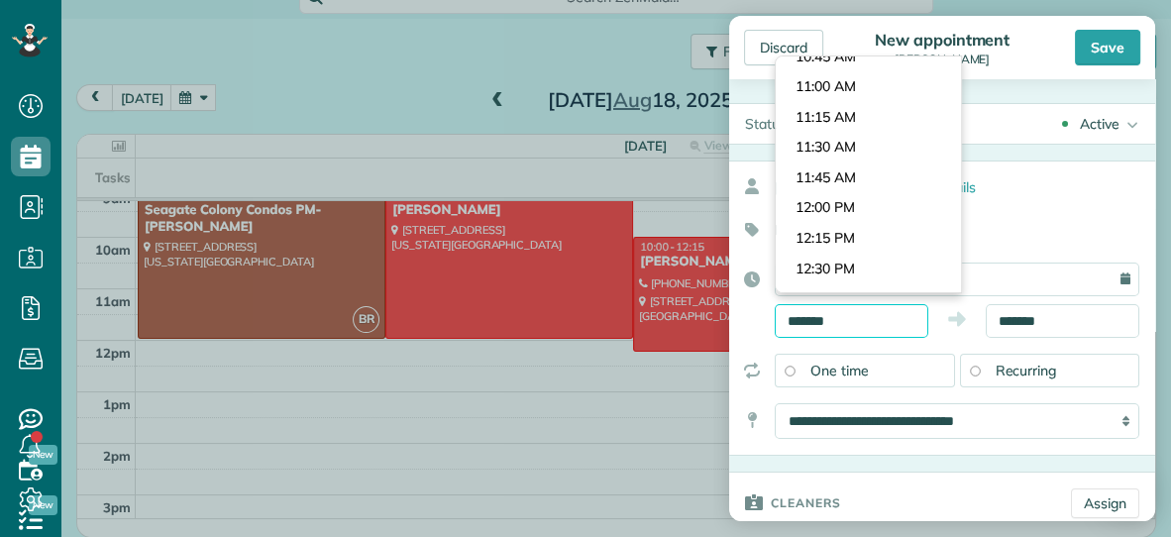
scroll to position [1284, 0]
click at [833, 202] on body "Dashboard Scheduling Calendar View List View Dispatch View - Weekly scheduling …" at bounding box center [585, 268] width 1171 height 537
type input "********"
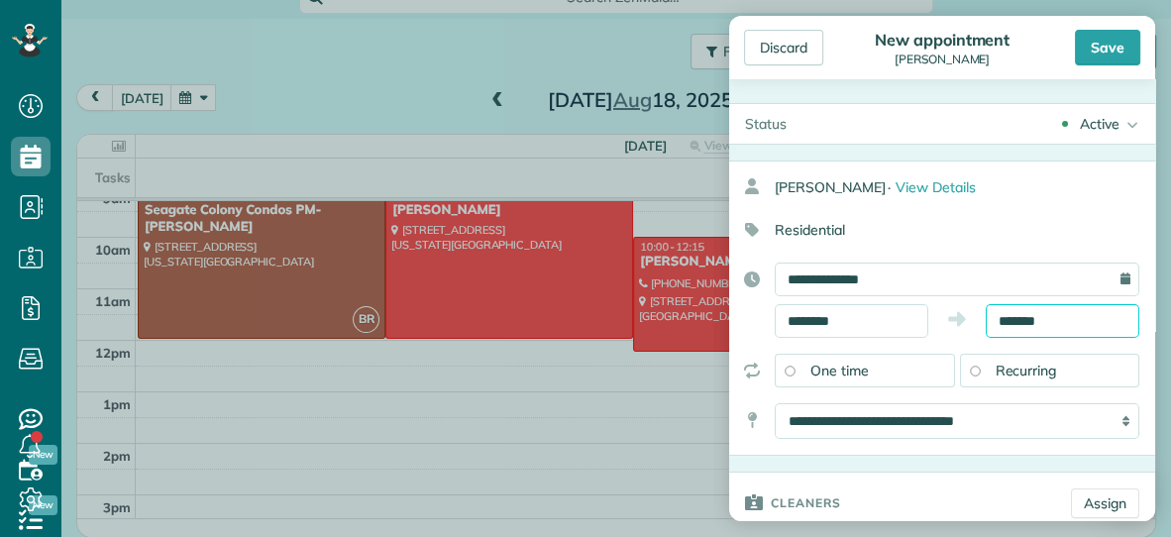
click at [1071, 312] on input "*******" at bounding box center [1063, 321] width 154 height 34
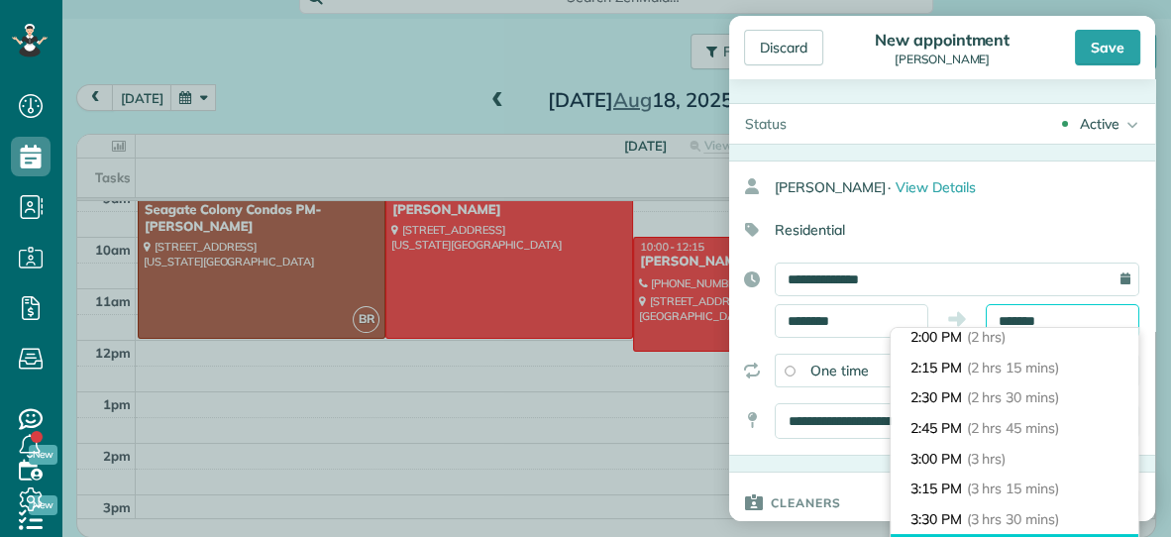
scroll to position [196, 0]
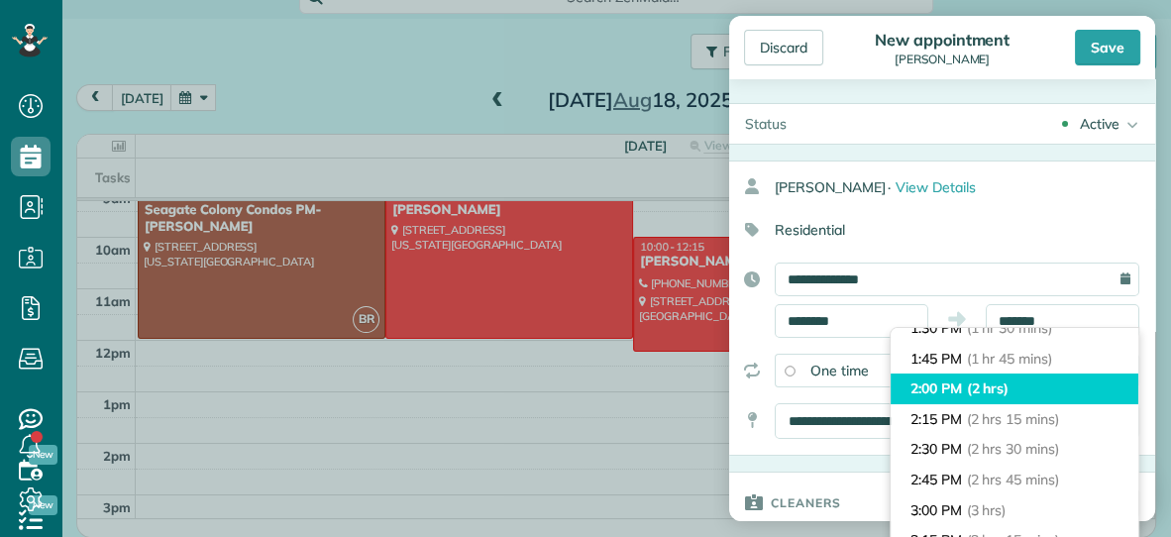
click at [1021, 387] on li "2:00 PM (2 hrs)" at bounding box center [1015, 388] width 248 height 31
type input "*******"
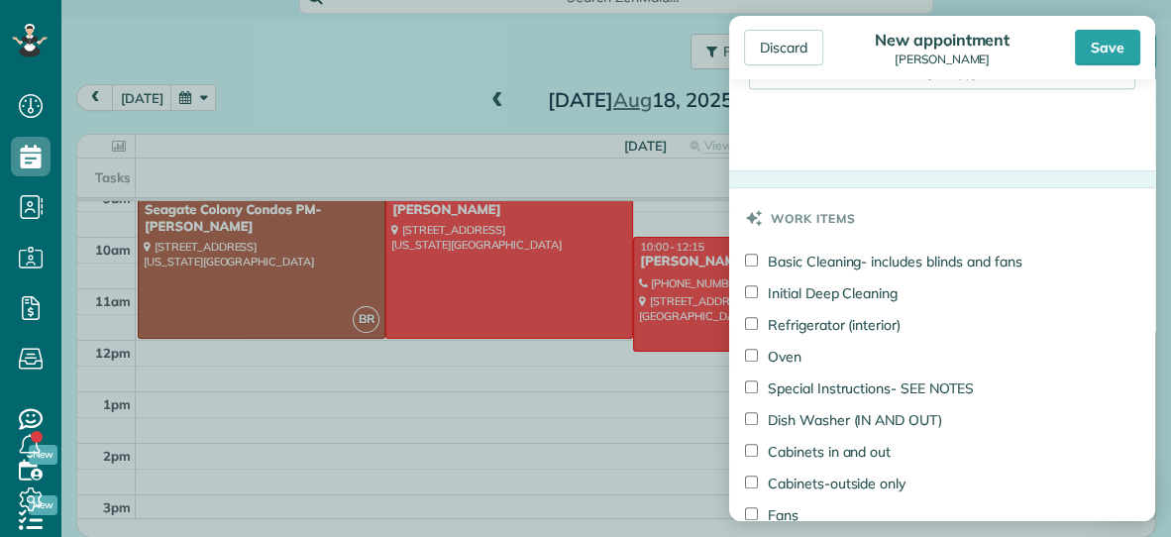
scroll to position [883, 0]
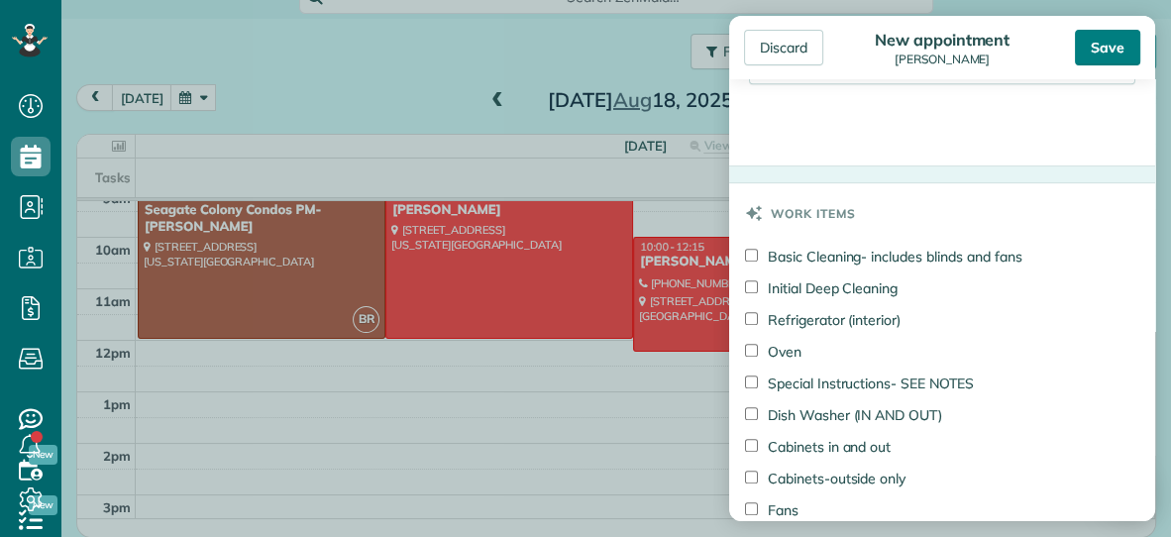
click at [1104, 53] on div "Save" at bounding box center [1107, 48] width 65 height 36
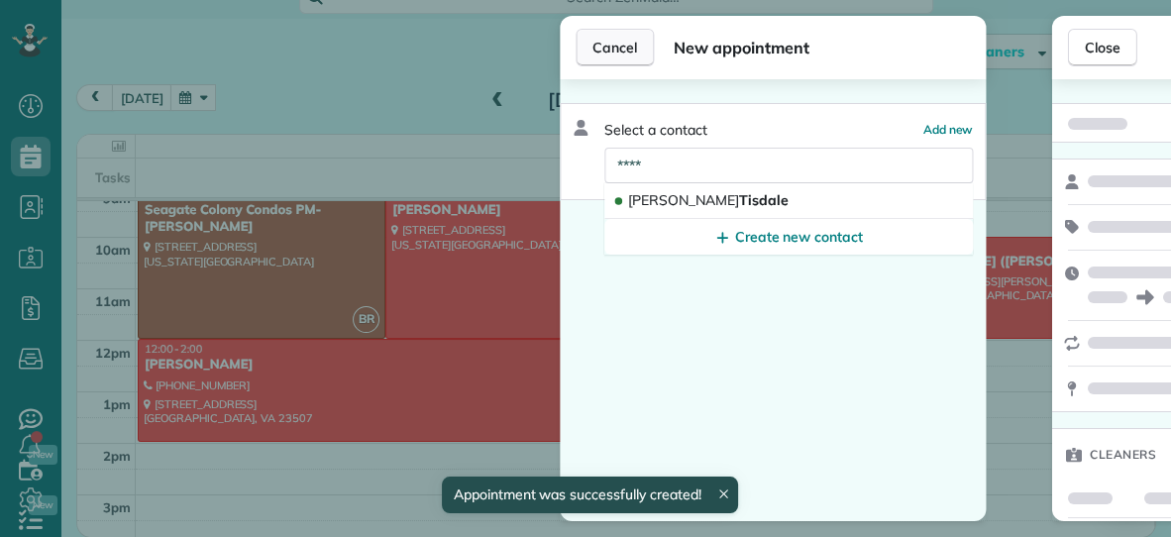
scroll to position [95, 0]
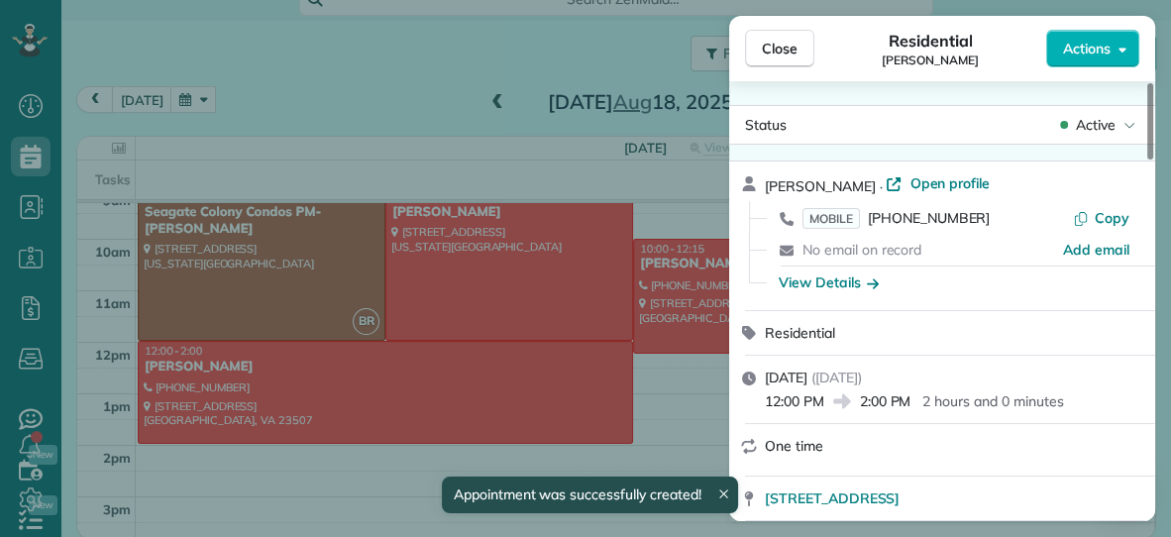
click at [752, 60] on button "Close" at bounding box center [779, 49] width 69 height 38
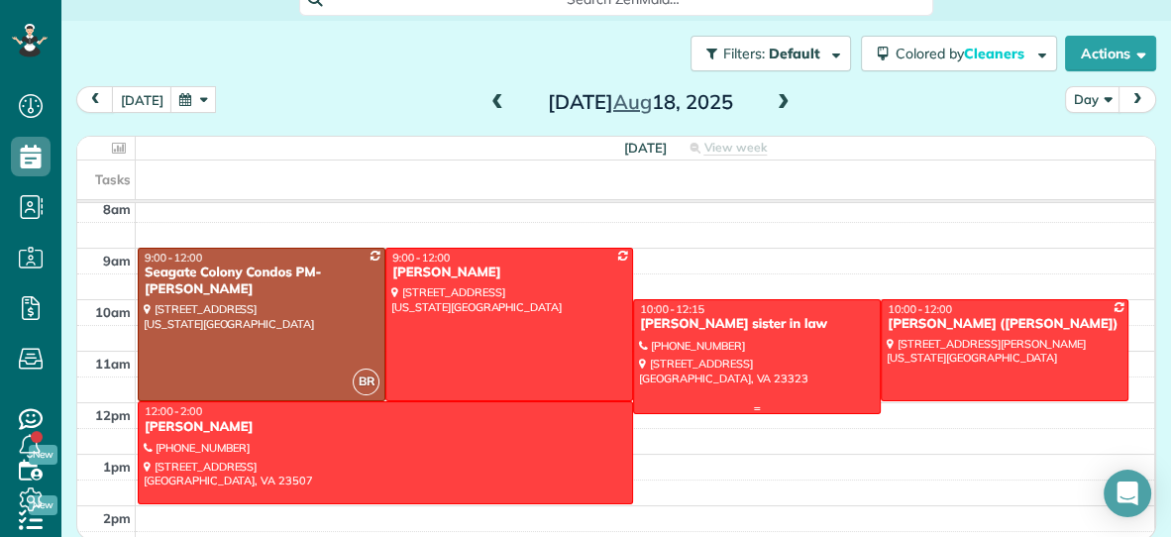
scroll to position [56, 0]
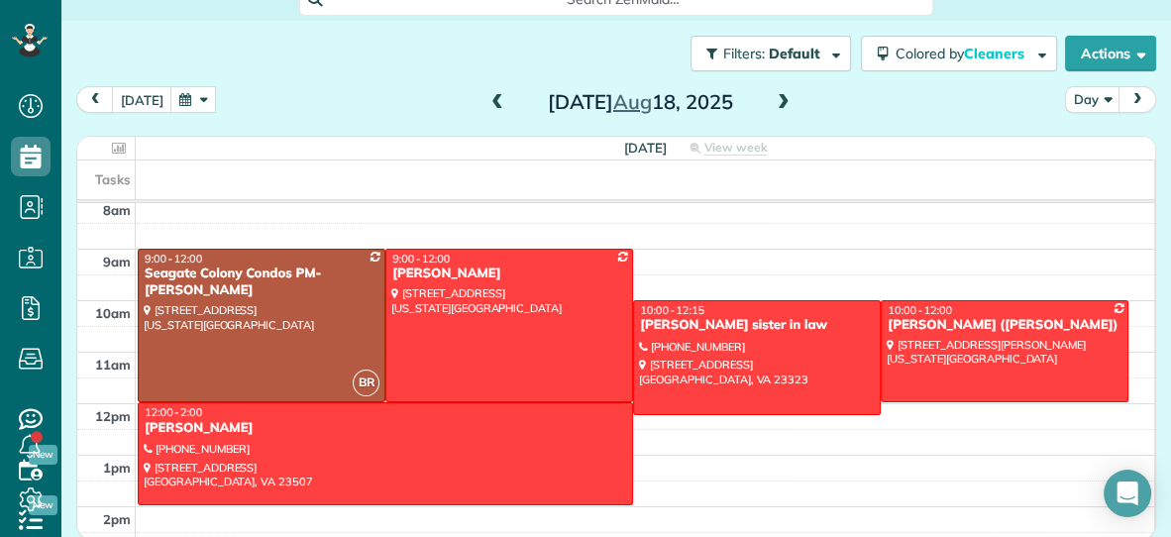
click at [497, 105] on span at bounding box center [497, 103] width 22 height 18
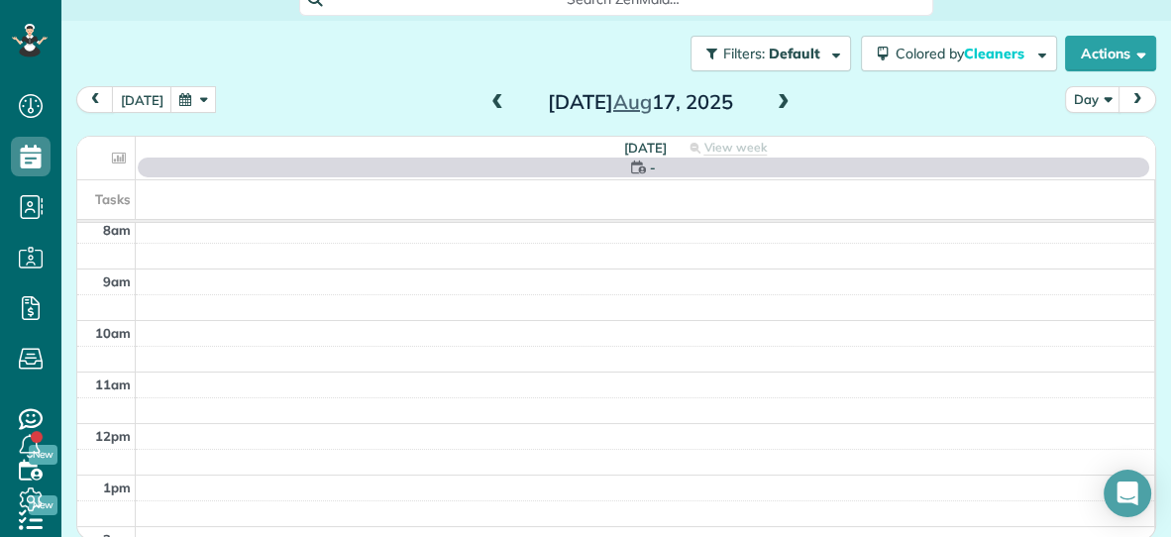
click at [497, 105] on span at bounding box center [497, 103] width 22 height 18
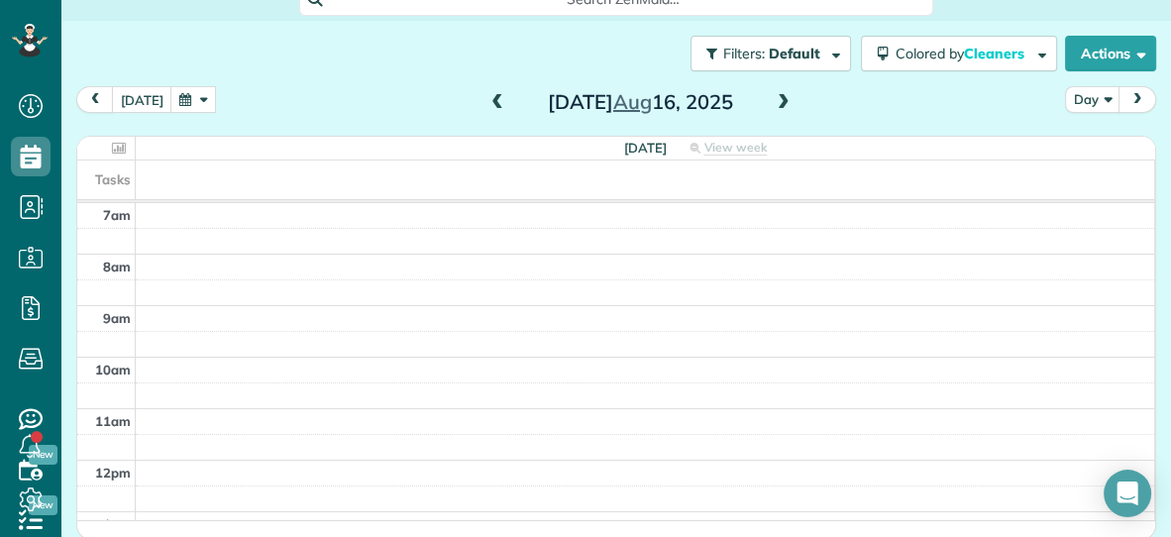
click at [497, 105] on span at bounding box center [497, 103] width 22 height 18
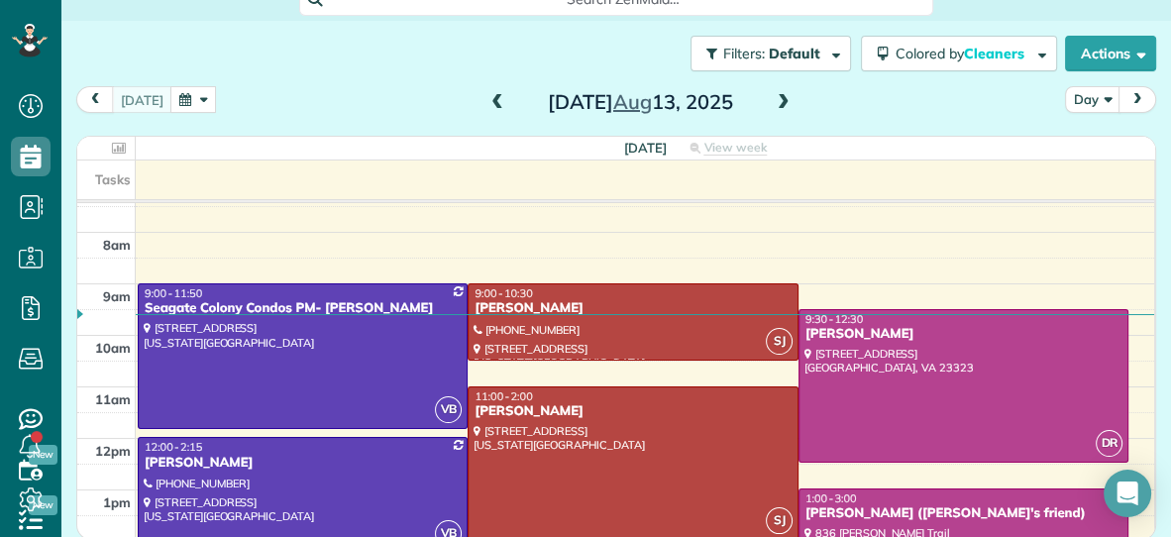
scroll to position [17, 0]
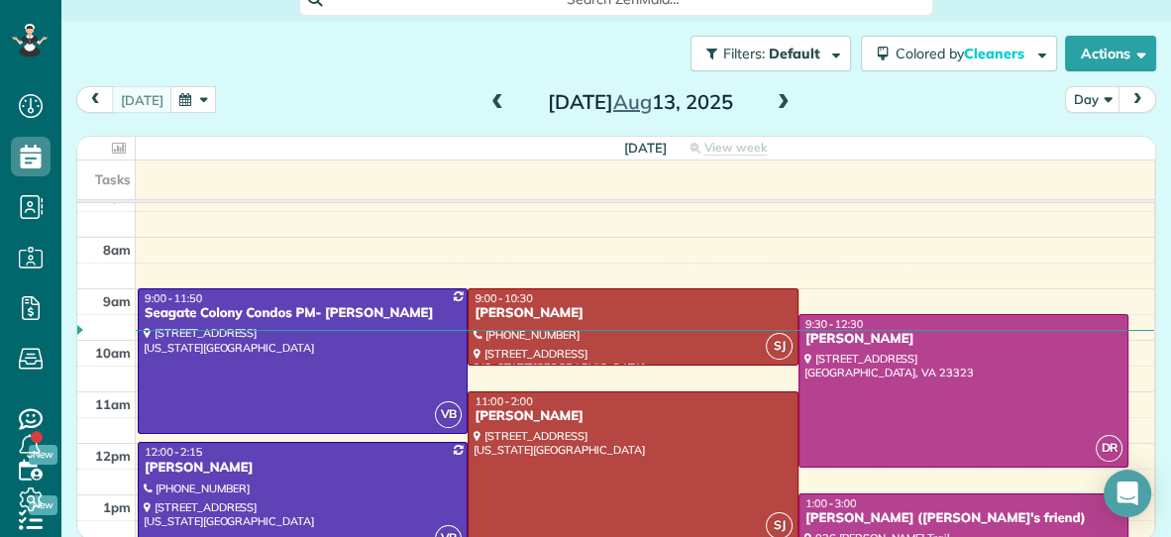
click at [785, 102] on span at bounding box center [784, 103] width 22 height 18
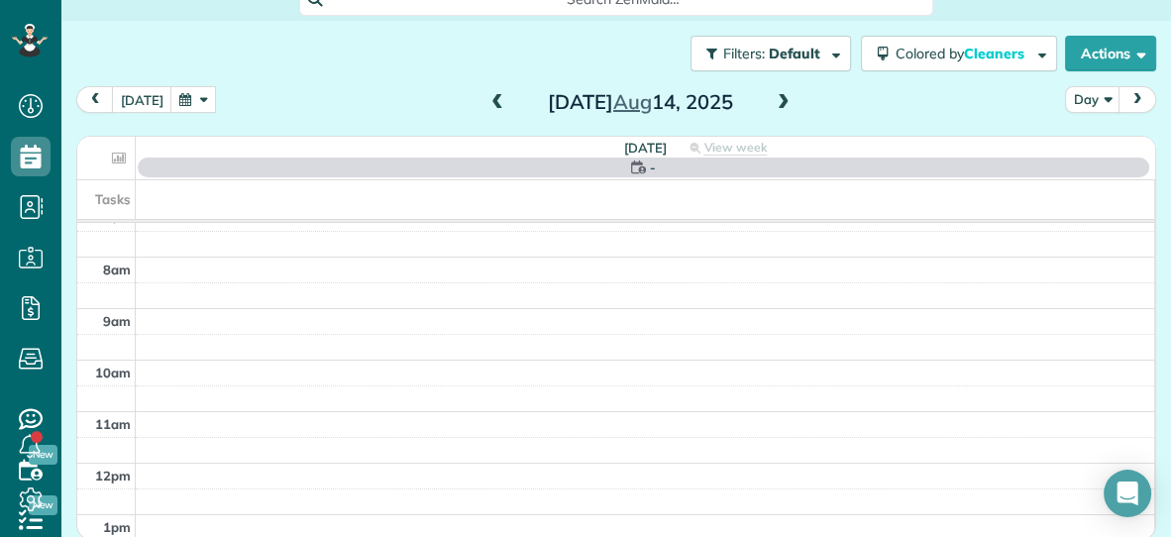
scroll to position [0, 0]
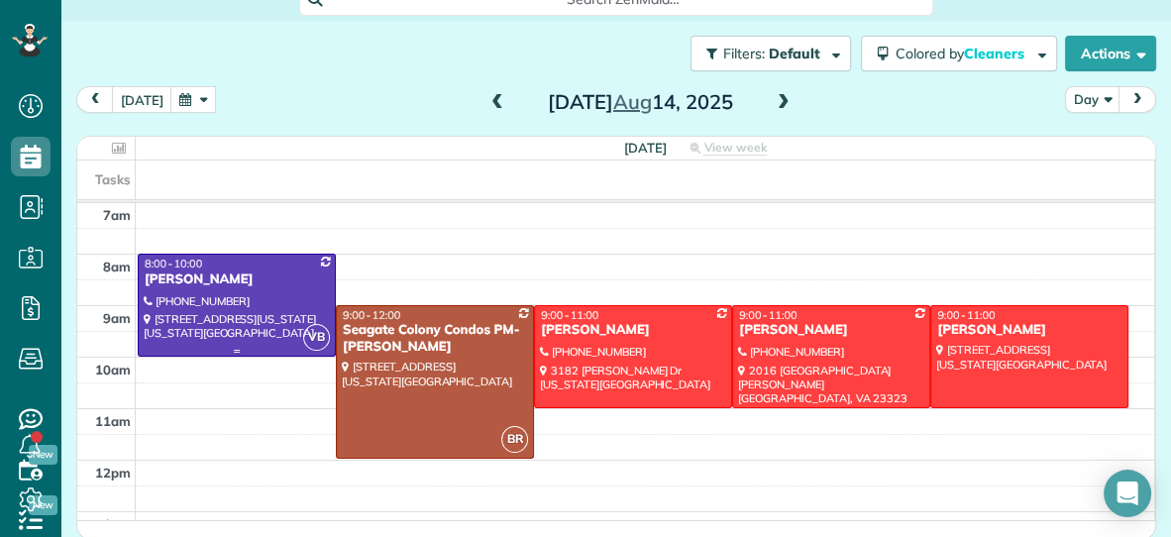
click at [190, 338] on div at bounding box center [237, 305] width 196 height 100
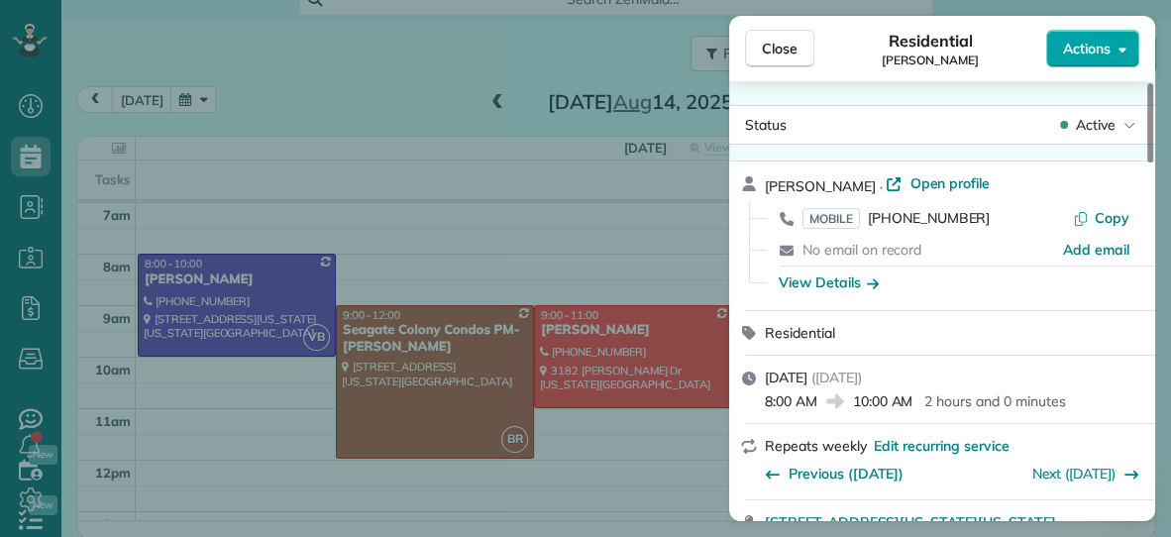
click at [1075, 46] on span "Actions" at bounding box center [1087, 49] width 48 height 20
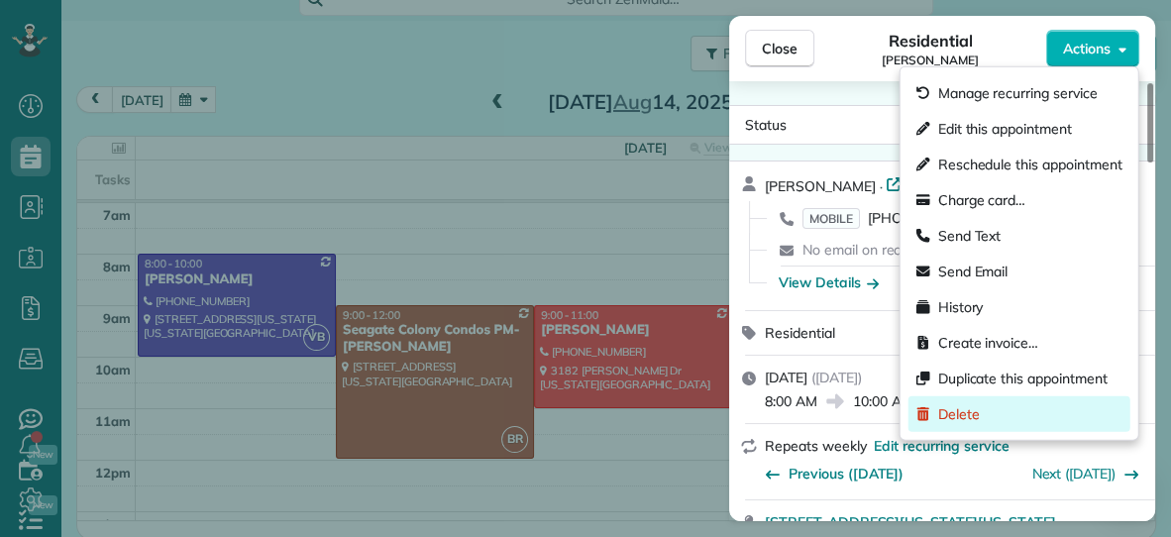
click at [973, 413] on span "Delete" at bounding box center [959, 414] width 42 height 20
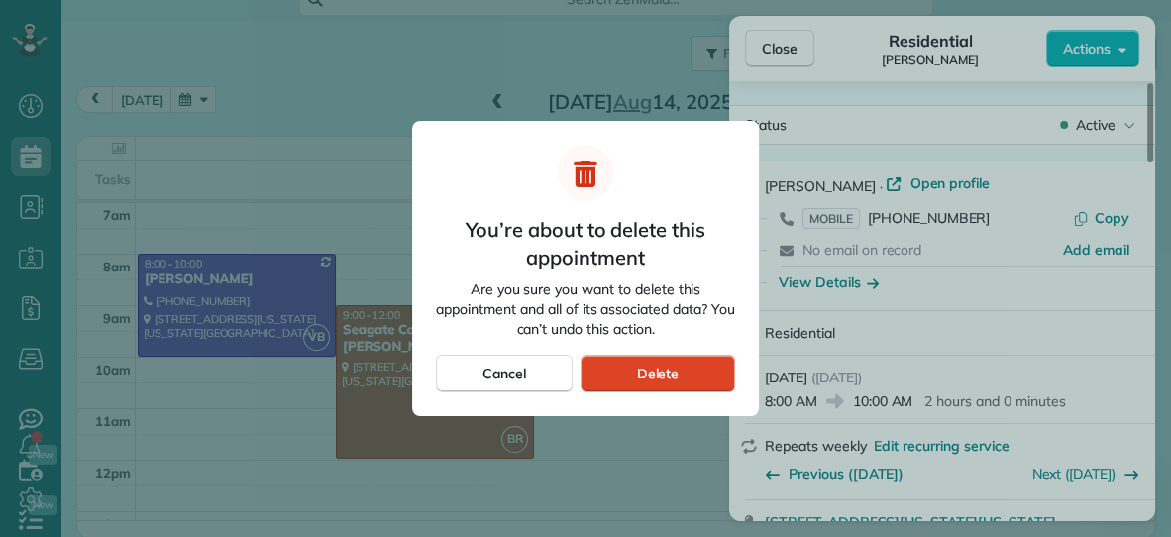
click at [684, 369] on div "Delete" at bounding box center [657, 374] width 155 height 38
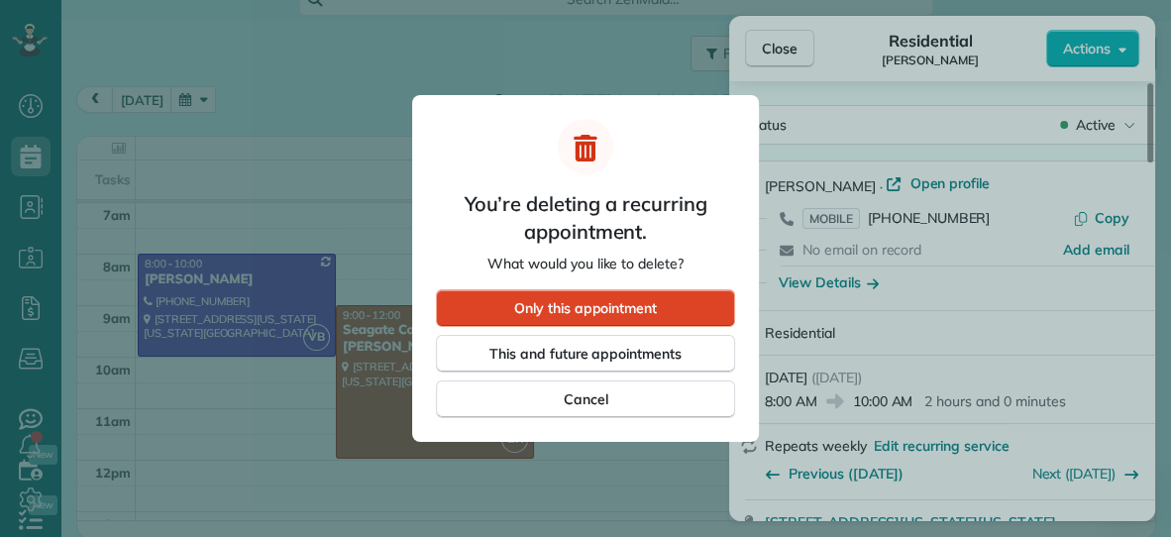
click at [601, 316] on span "Only this appointment" at bounding box center [585, 308] width 143 height 20
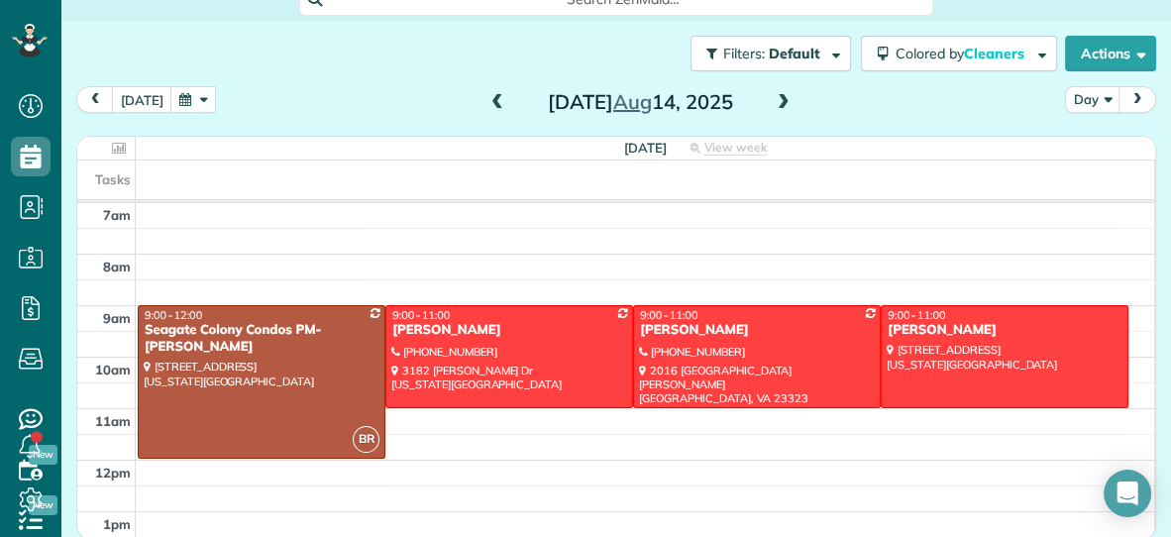
click at [495, 99] on span at bounding box center [497, 103] width 22 height 18
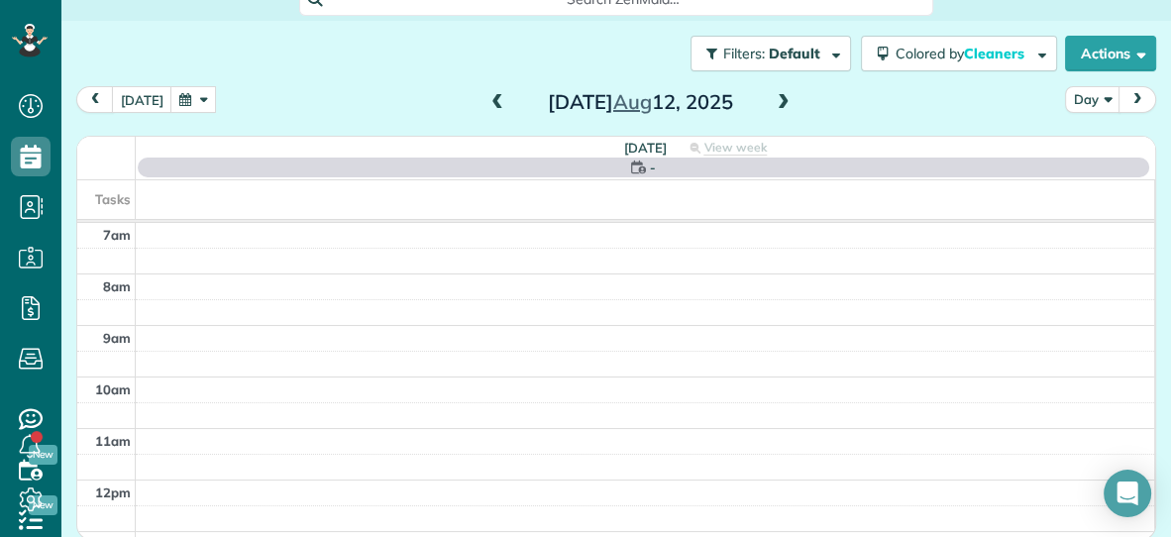
click at [495, 99] on span at bounding box center [497, 103] width 22 height 18
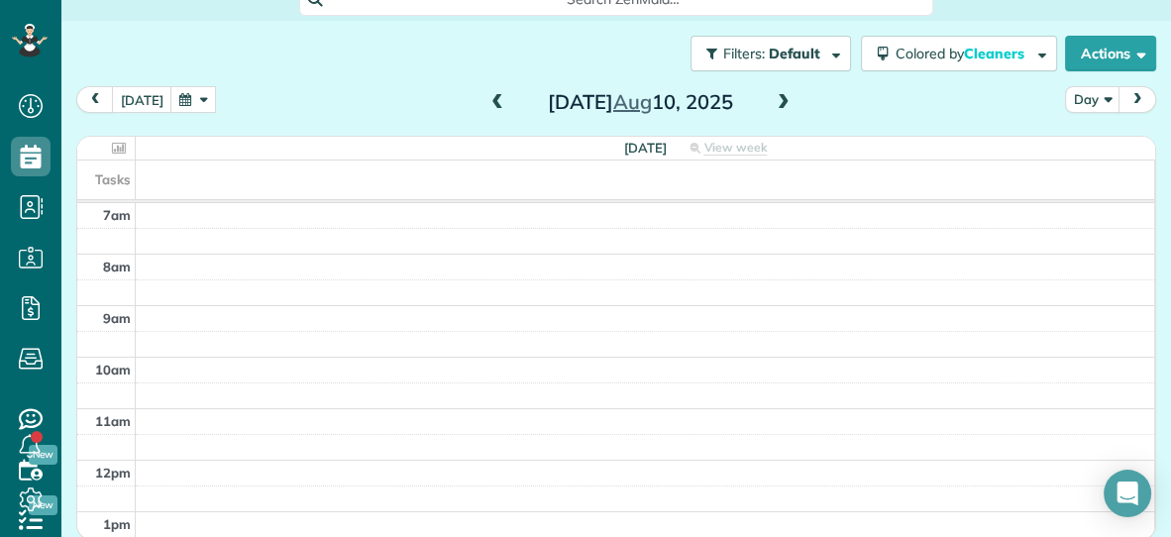
click at [495, 99] on span at bounding box center [497, 103] width 22 height 18
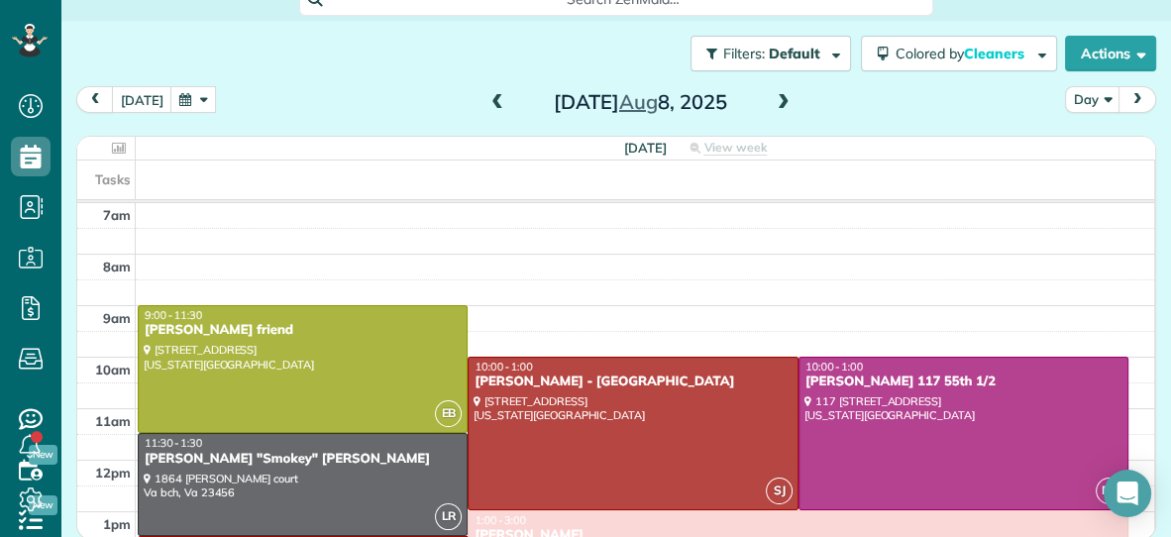
click at [495, 99] on span at bounding box center [497, 103] width 22 height 18
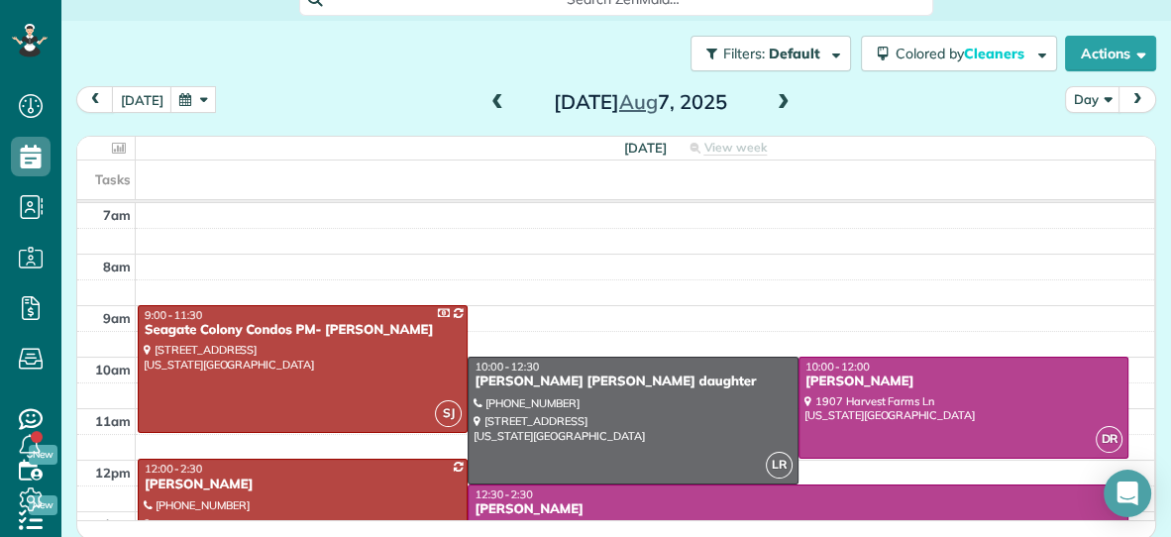
scroll to position [97, 0]
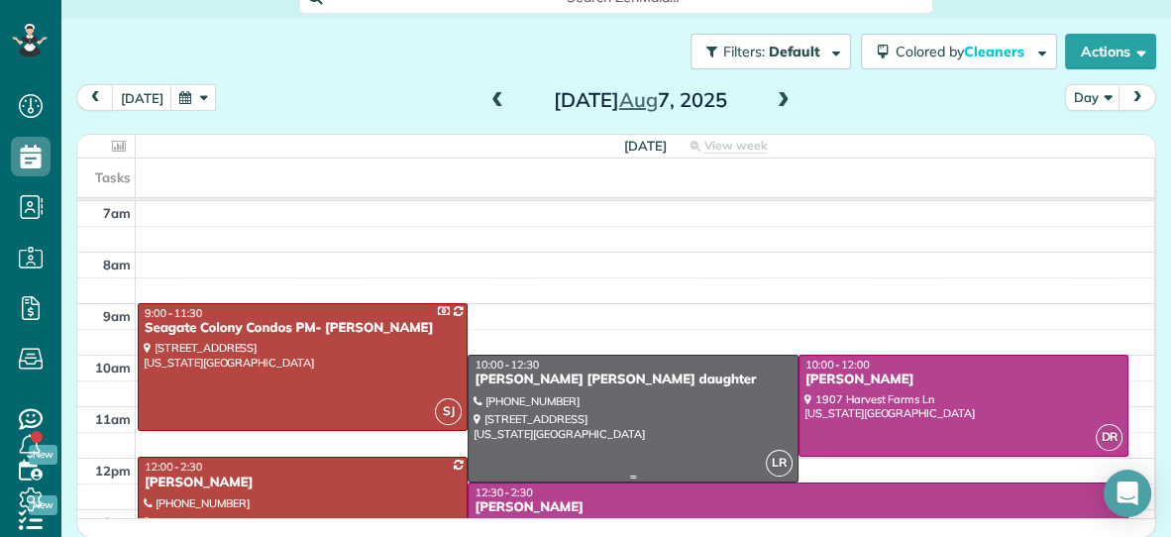
click at [623, 461] on div at bounding box center [633, 419] width 328 height 126
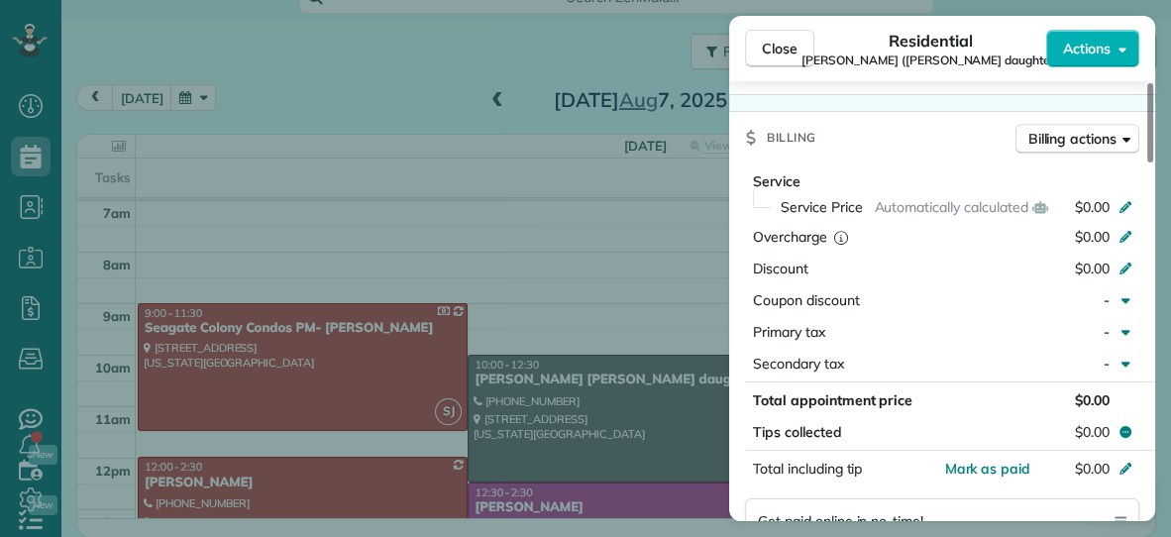
scroll to position [958, 0]
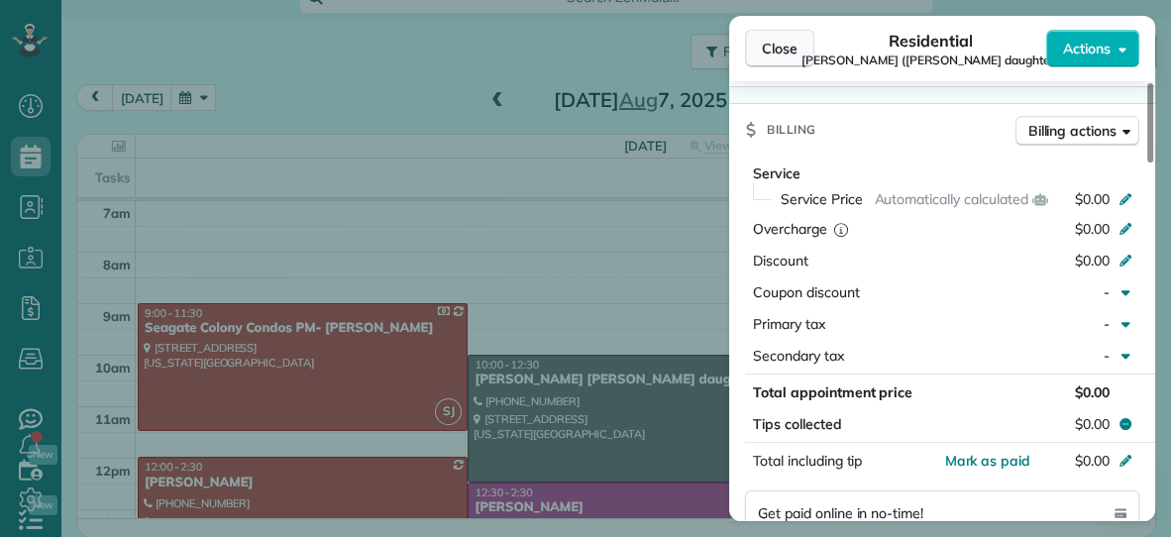
click at [771, 51] on span "Close" at bounding box center [780, 49] width 36 height 20
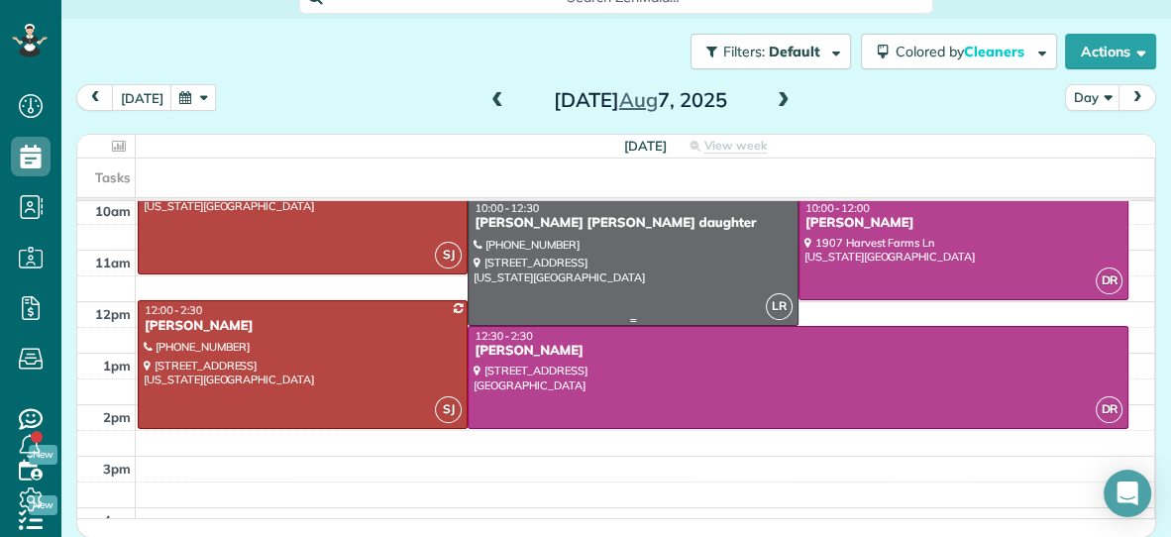
scroll to position [160, 0]
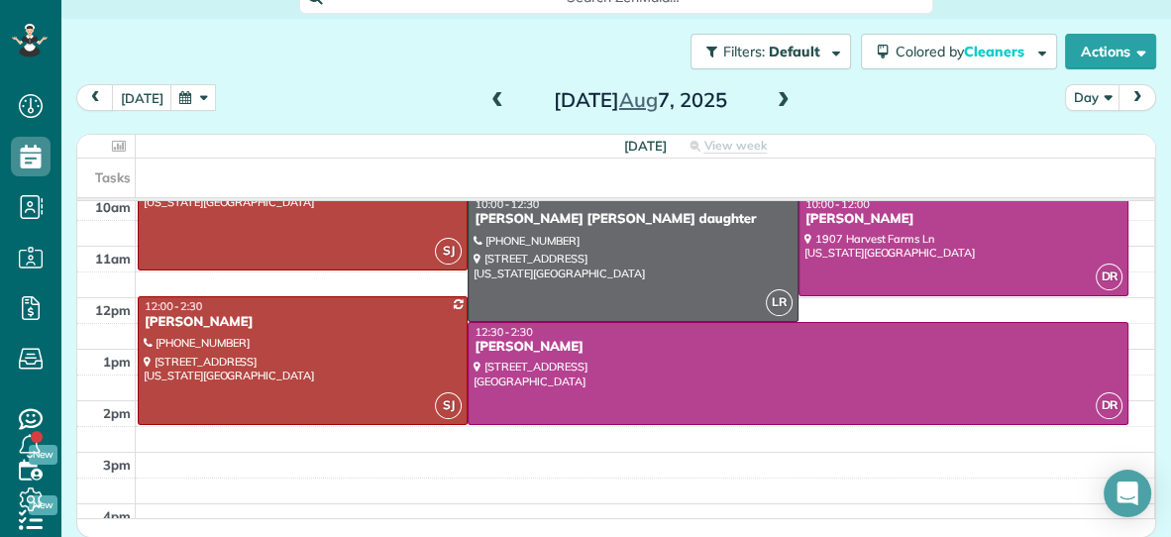
click at [775, 100] on span at bounding box center [784, 101] width 22 height 18
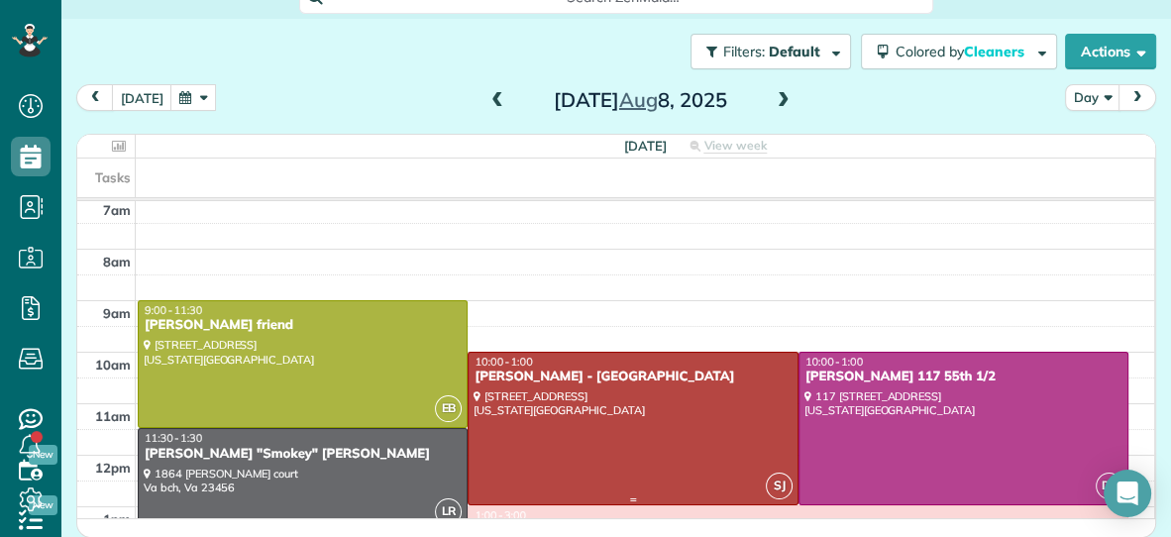
scroll to position [0, 0]
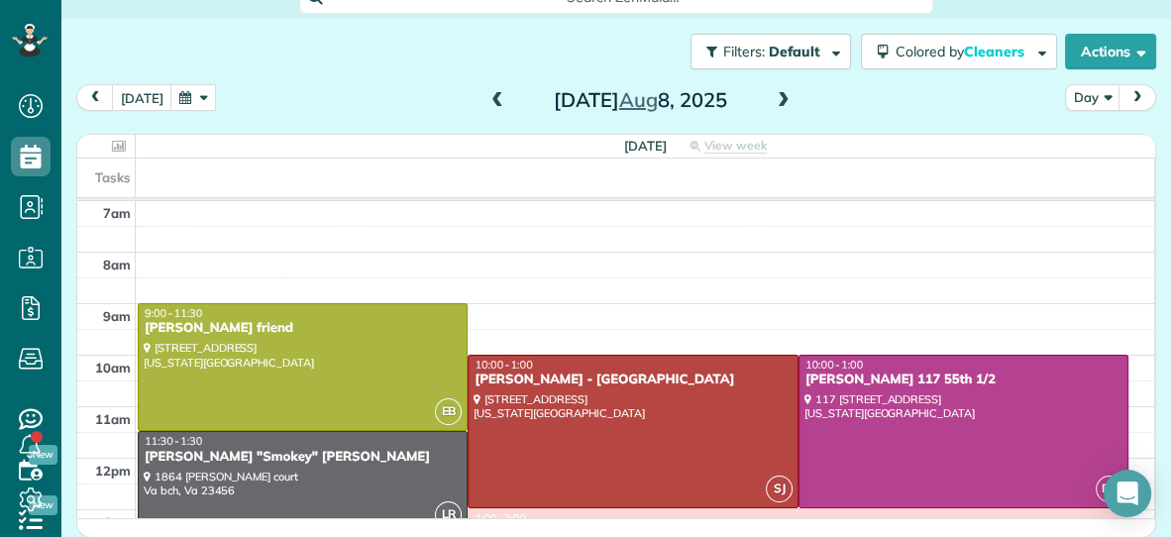
click at [779, 99] on span at bounding box center [784, 101] width 22 height 18
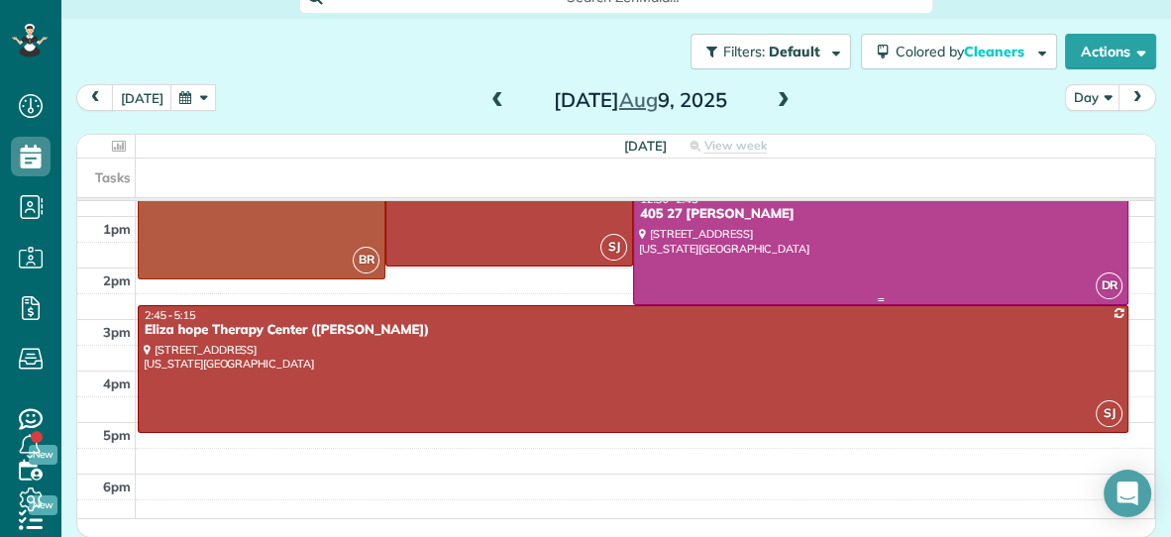
scroll to position [296, 0]
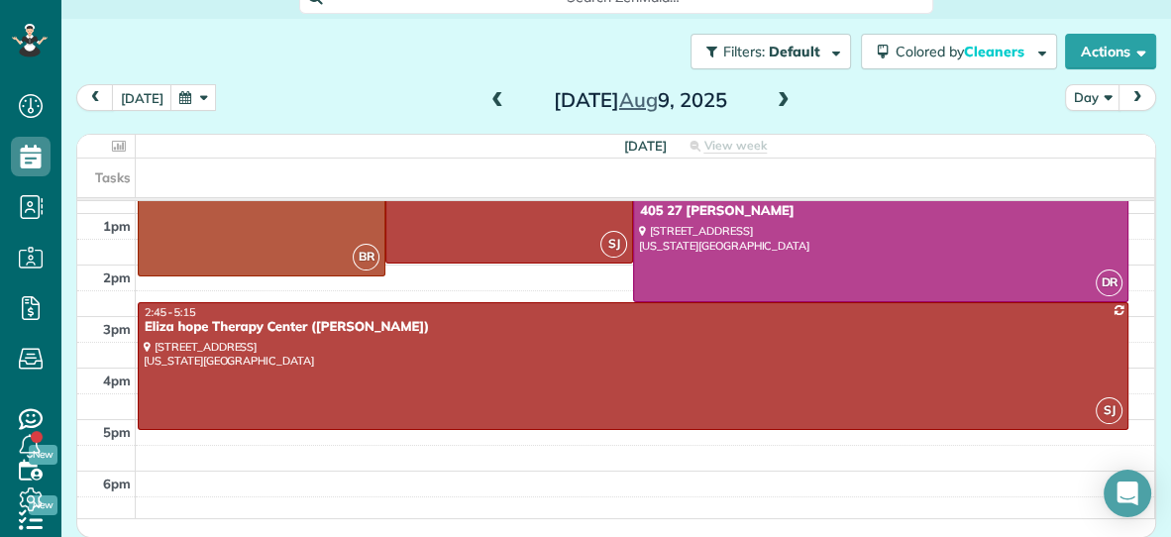
click at [777, 105] on span at bounding box center [784, 101] width 22 height 18
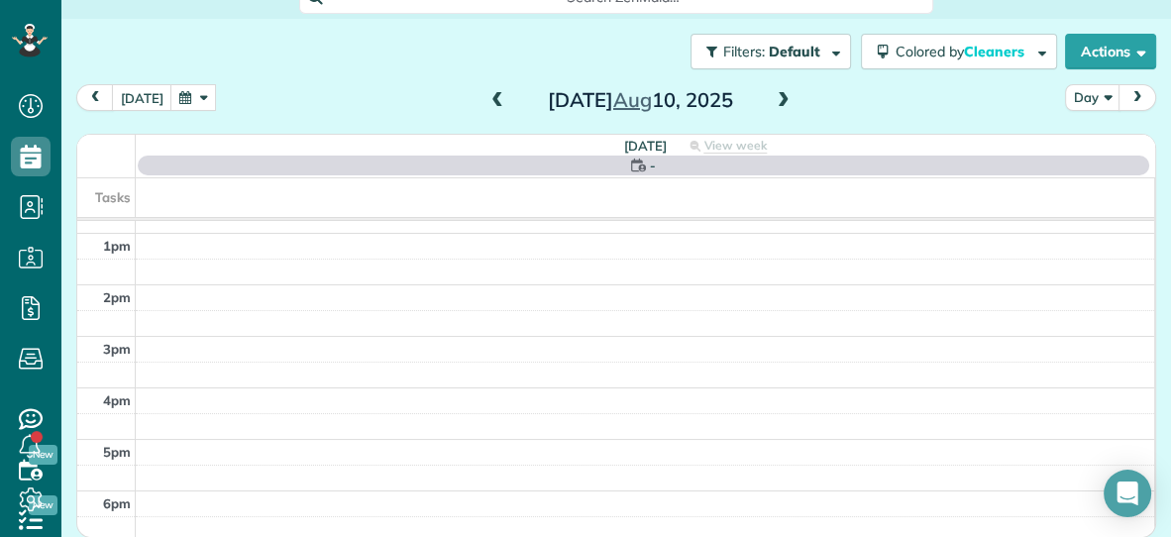
scroll to position [0, 0]
click at [777, 105] on span at bounding box center [784, 101] width 22 height 18
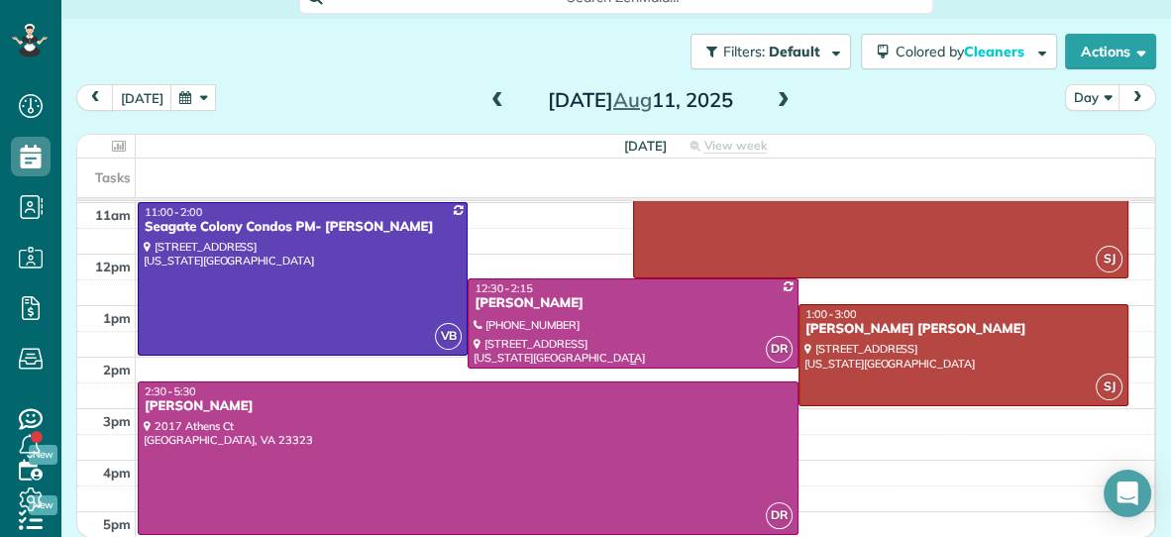
scroll to position [205, 0]
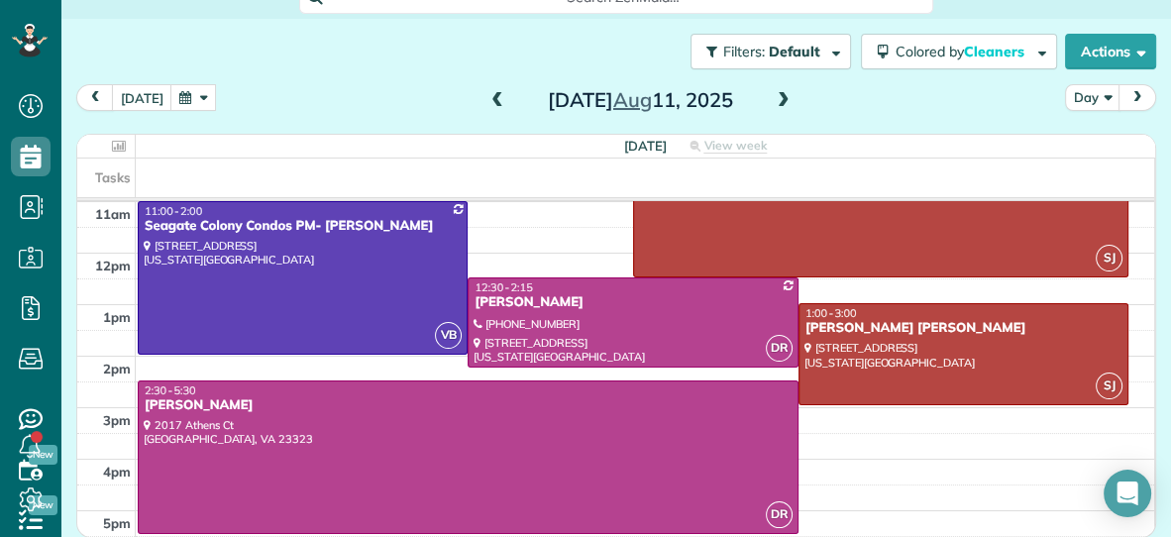
click at [773, 97] on span at bounding box center [784, 101] width 22 height 18
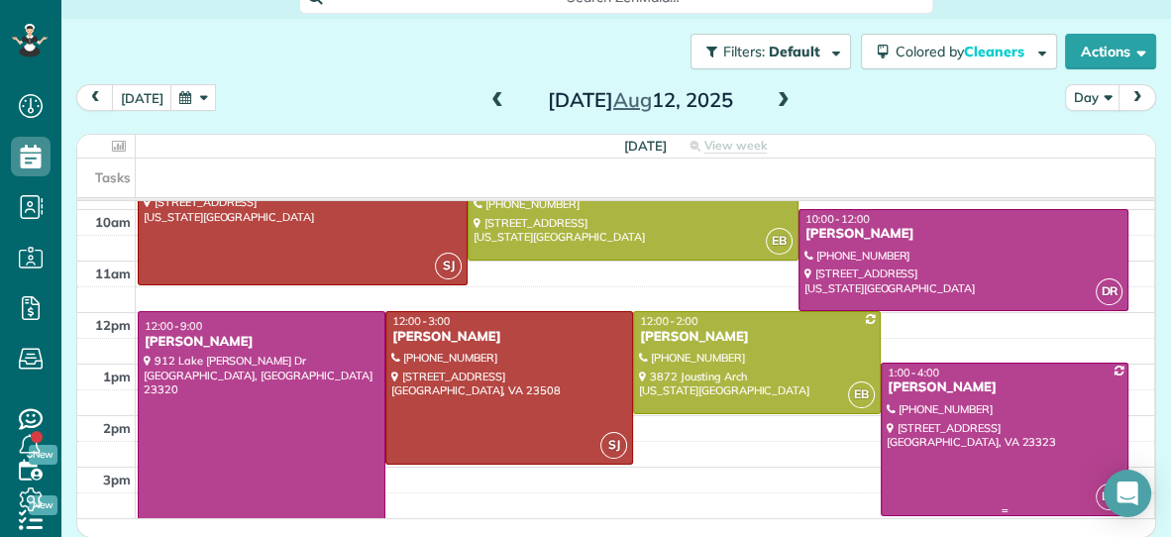
scroll to position [143, 0]
